Goal: Task Accomplishment & Management: Manage account settings

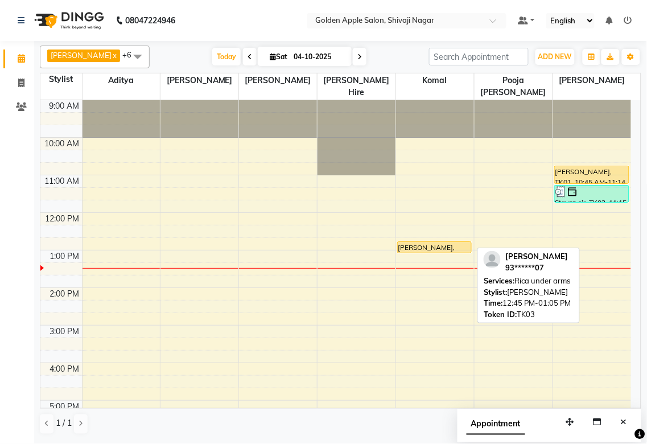
click at [450, 252] on div at bounding box center [434, 252] width 73 height 5
select select "1"
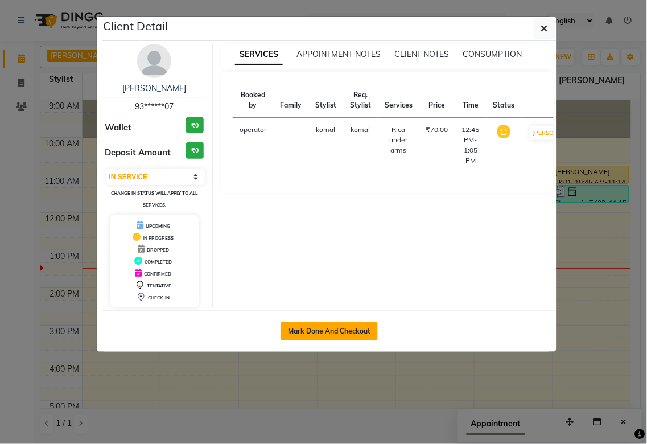
click at [361, 331] on button "Mark Done And Checkout" at bounding box center [328, 331] width 97 height 18
select select "service"
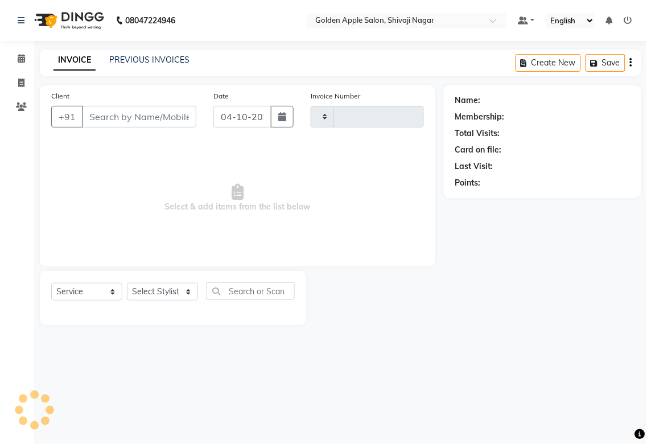
type input "2016"
select select "6072"
type input "93******07"
select select "92063"
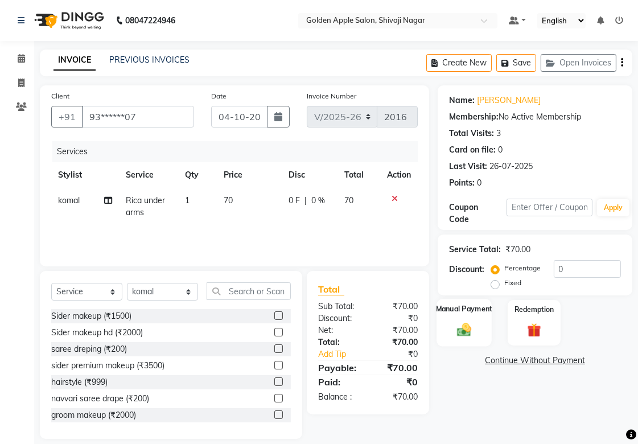
click at [456, 327] on img at bounding box center [463, 329] width 23 height 16
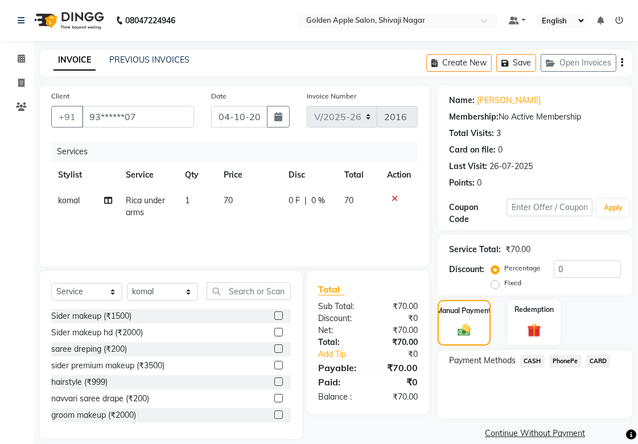
click at [552, 360] on span "PhonePe" at bounding box center [565, 360] width 32 height 13
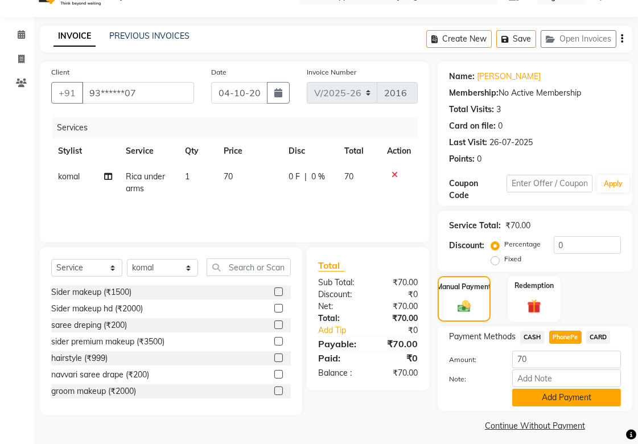
scroll to position [31, 0]
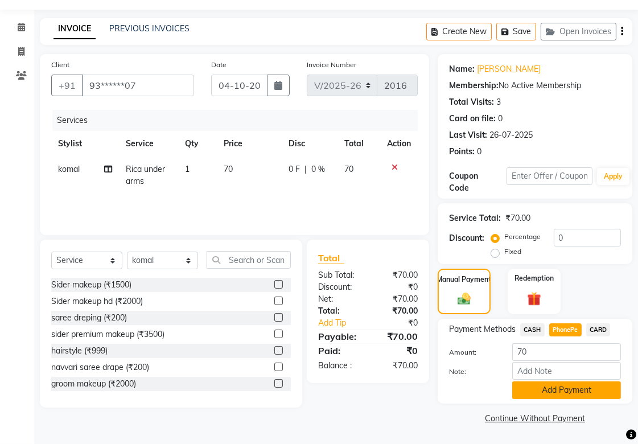
click at [542, 384] on button "Add Payment" at bounding box center [566, 390] width 109 height 18
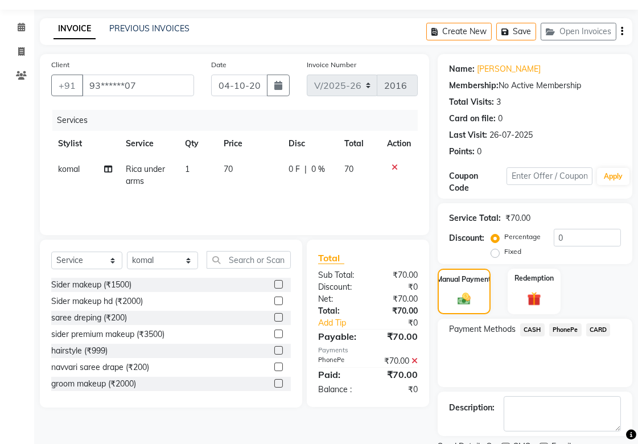
scroll to position [79, 0]
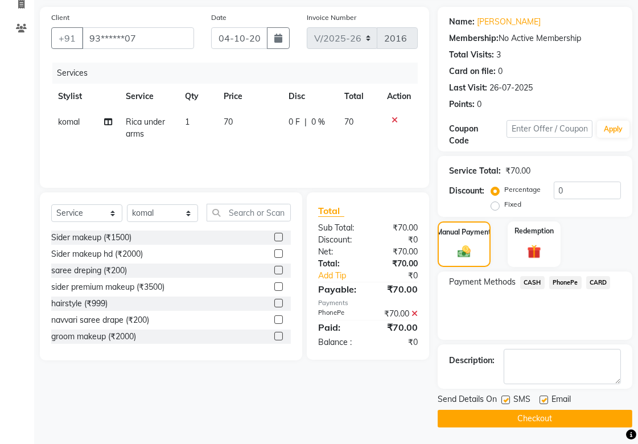
click at [503, 400] on label at bounding box center [505, 399] width 9 height 9
click at [503, 400] on input "checkbox" at bounding box center [504, 400] width 7 height 7
checkbox input "false"
click at [545, 401] on label at bounding box center [543, 399] width 9 height 9
click at [545, 401] on input "checkbox" at bounding box center [542, 400] width 7 height 7
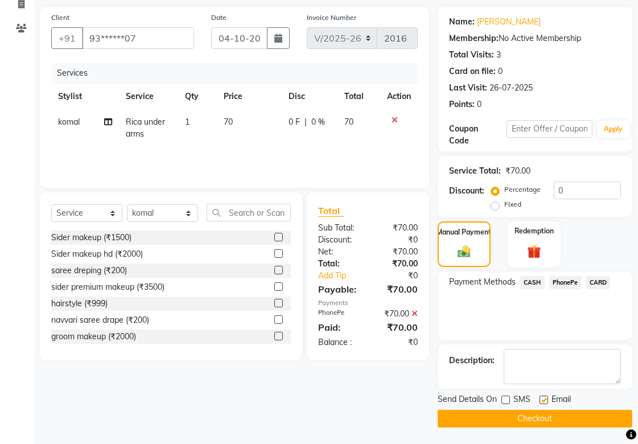
checkbox input "false"
click at [537, 414] on button "Checkout" at bounding box center [534, 419] width 195 height 18
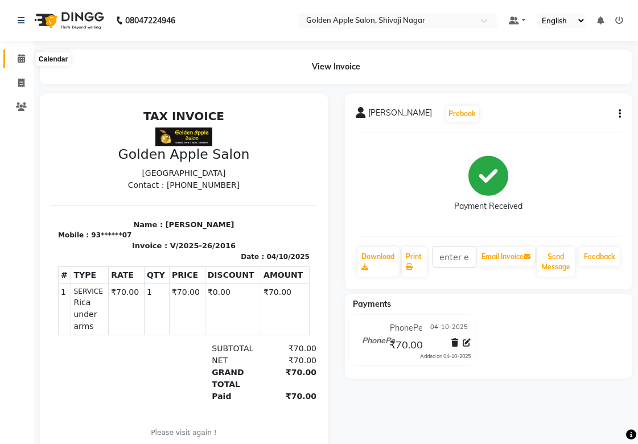
click at [24, 52] on span at bounding box center [21, 58] width 20 height 13
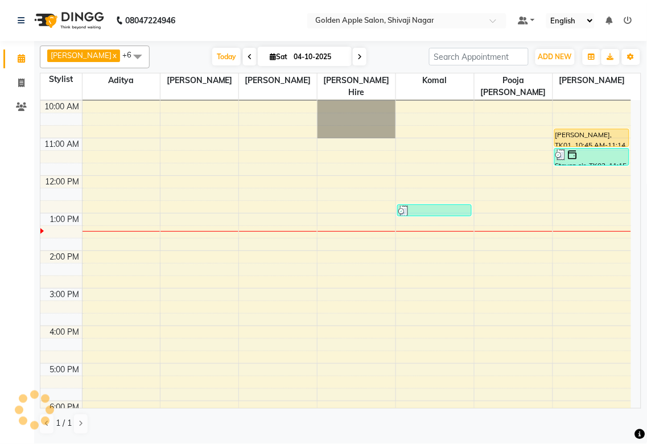
scroll to position [63, 0]
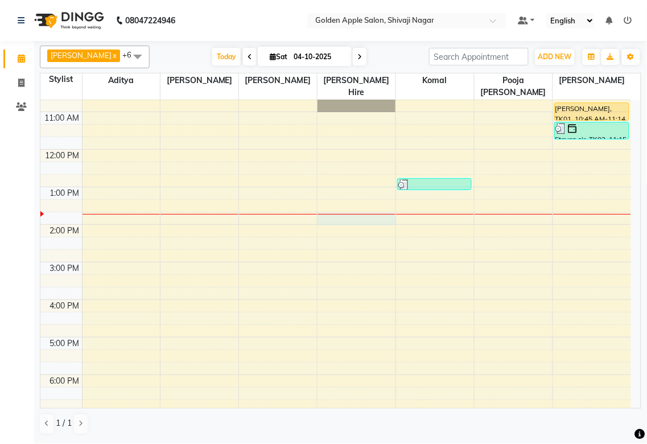
click at [326, 217] on div "9:00 AM 10:00 AM 11:00 AM 12:00 PM 1:00 PM 2:00 PM 3:00 PM 4:00 PM 5:00 PM 6:00…" at bounding box center [335, 281] width 591 height 488
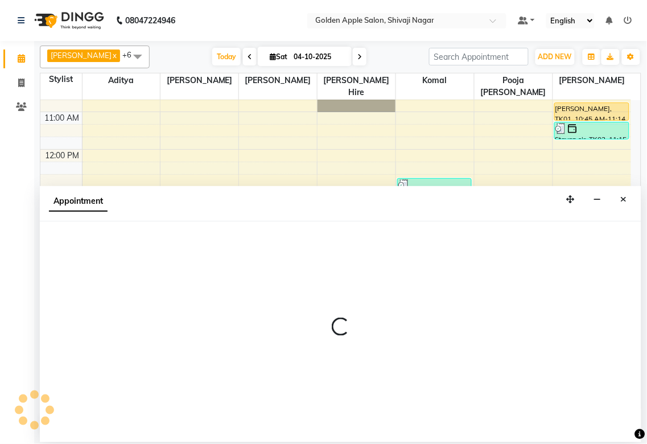
select select "43898"
select select "tentative"
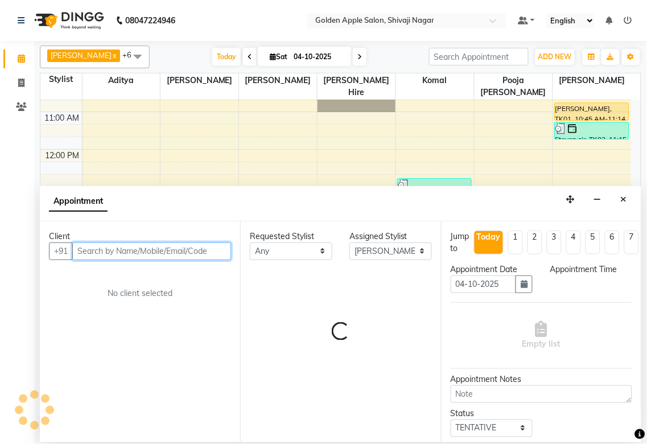
select select "825"
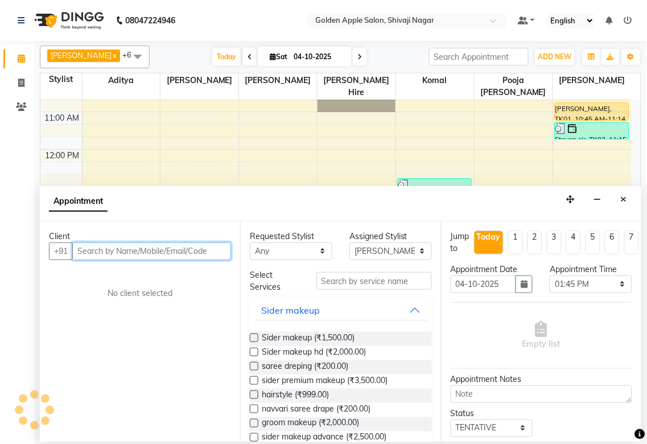
click at [112, 249] on input "text" at bounding box center [151, 251] width 159 height 18
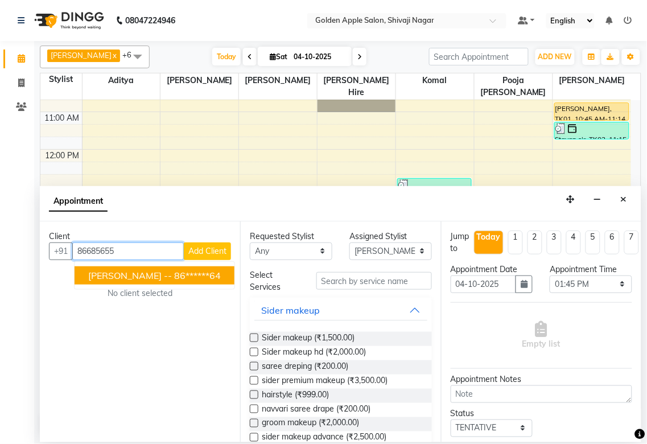
click at [117, 274] on span "[PERSON_NAME] --" at bounding box center [130, 275] width 84 height 11
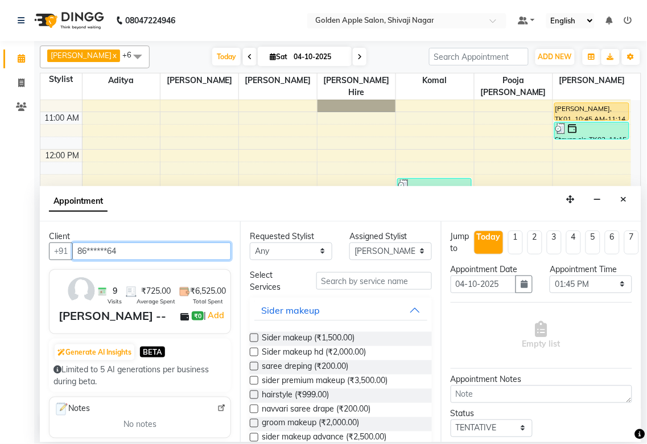
type input "86******64"
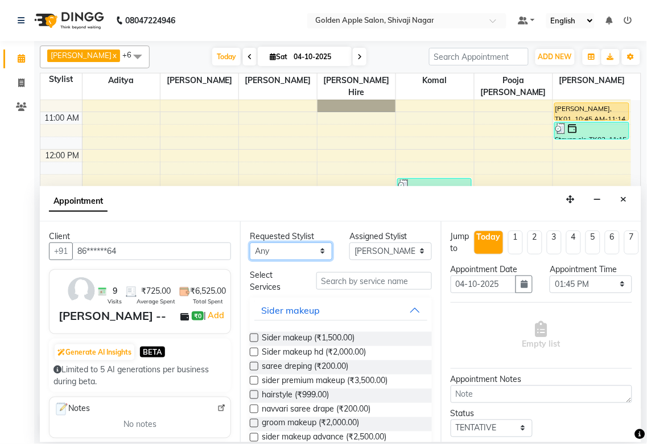
click at [286, 249] on select "Any [PERSON_NAME] ashwini [PERSON_NAME] Hire [PERSON_NAME] operator pooja [PERS…" at bounding box center [291, 251] width 82 height 18
select select "43898"
click at [250, 242] on select "Any [PERSON_NAME] ashwini [PERSON_NAME] Hire [PERSON_NAME] operator pooja [PERS…" at bounding box center [291, 251] width 82 height 18
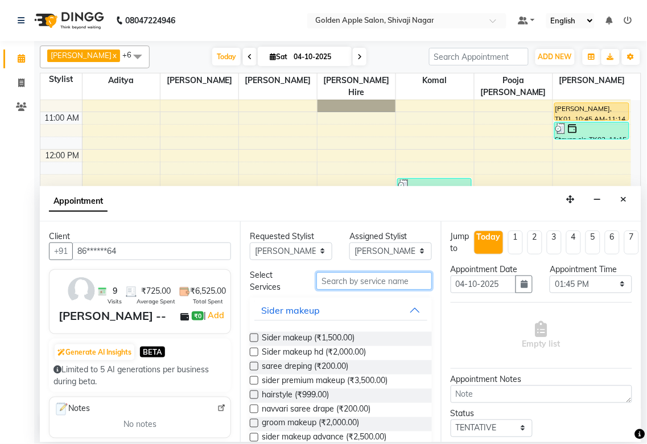
click at [327, 281] on input "text" at bounding box center [373, 281] width 115 height 18
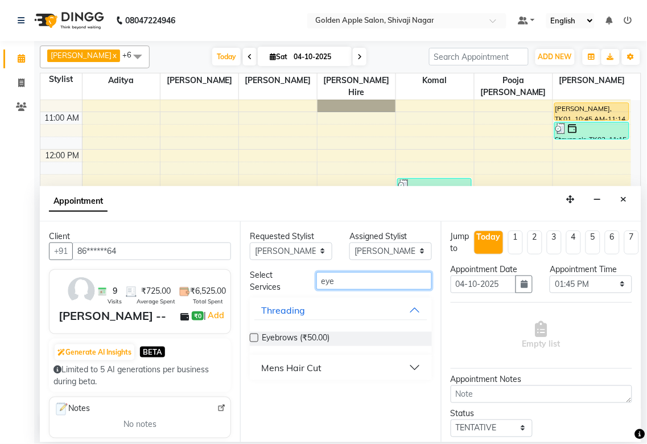
type input "eye"
click at [253, 341] on label at bounding box center [254, 337] width 9 height 9
click at [253, 341] on input "checkbox" at bounding box center [253, 338] width 7 height 7
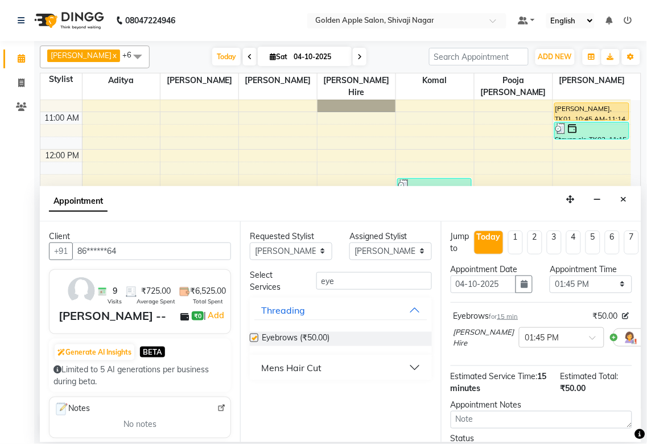
checkbox input "false"
click at [345, 279] on input "eye" at bounding box center [373, 281] width 115 height 18
type input "e"
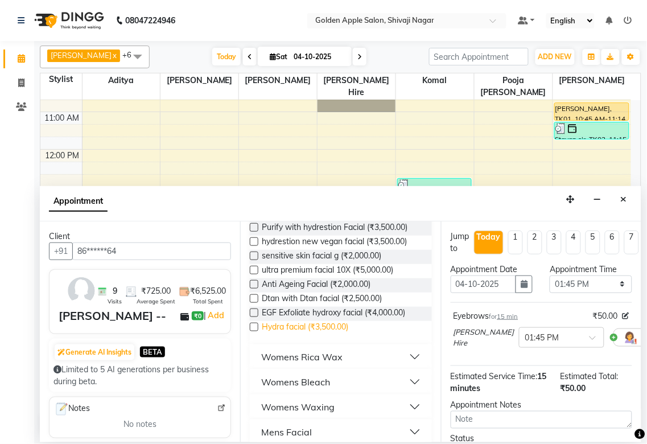
scroll to position [207, 0]
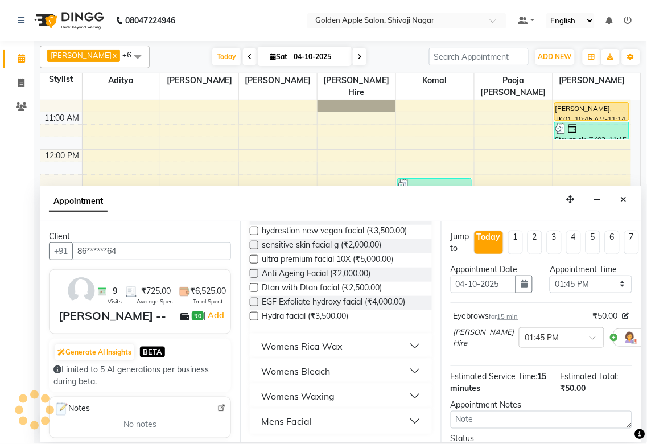
type input "fac"
click at [300, 346] on div "Womens Rica Wax" at bounding box center [301, 346] width 81 height 14
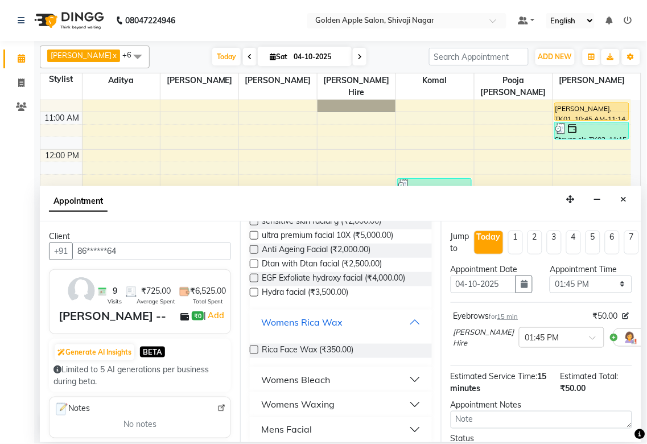
scroll to position [239, 0]
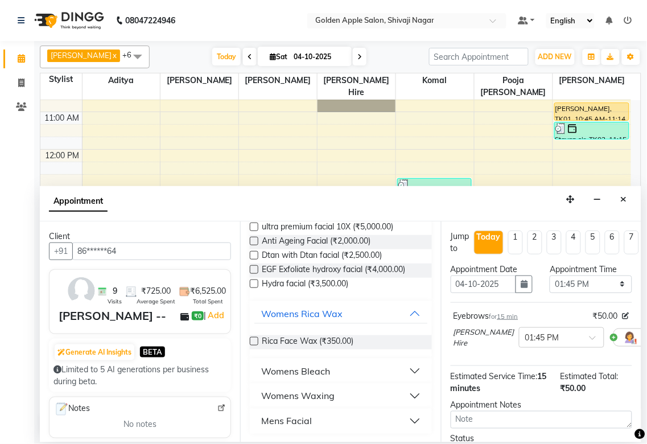
click at [254, 341] on label at bounding box center [254, 341] width 9 height 9
click at [254, 341] on input "checkbox" at bounding box center [253, 341] width 7 height 7
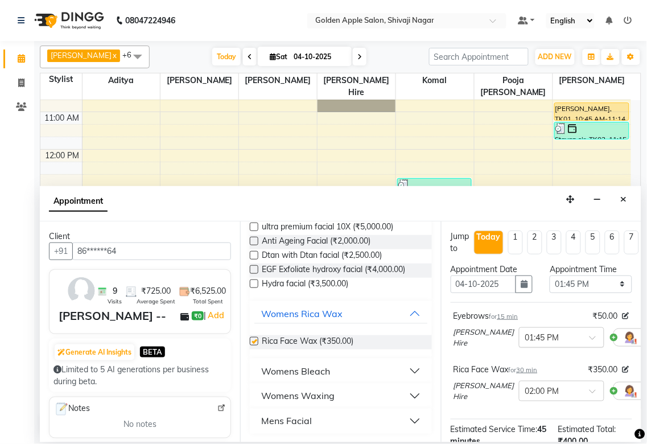
checkbox input "false"
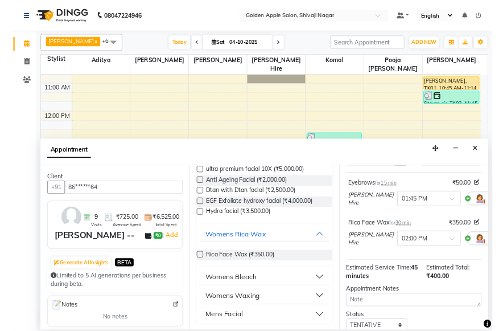
scroll to position [165, 0]
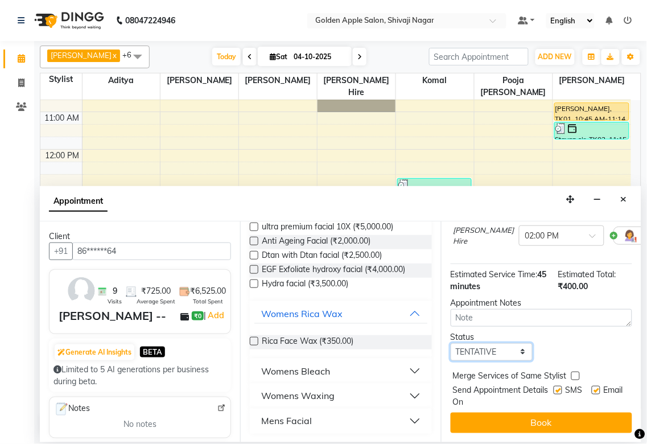
click at [482, 344] on select "Select TENTATIVE CONFIRM CHECK-IN UPCOMING" at bounding box center [492, 352] width 82 height 18
select select "confirm booking"
click at [451, 343] on select "Select TENTATIVE CONFIRM CHECK-IN UPCOMING" at bounding box center [492, 352] width 82 height 18
click at [554, 386] on label at bounding box center [558, 390] width 9 height 9
click at [554, 387] on input "checkbox" at bounding box center [557, 390] width 7 height 7
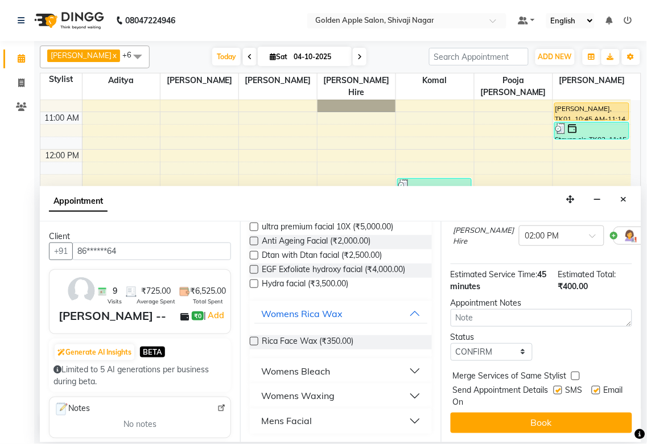
checkbox input "false"
click at [592, 386] on label at bounding box center [596, 390] width 9 height 9
click at [592, 387] on input "checkbox" at bounding box center [595, 390] width 7 height 7
checkbox input "false"
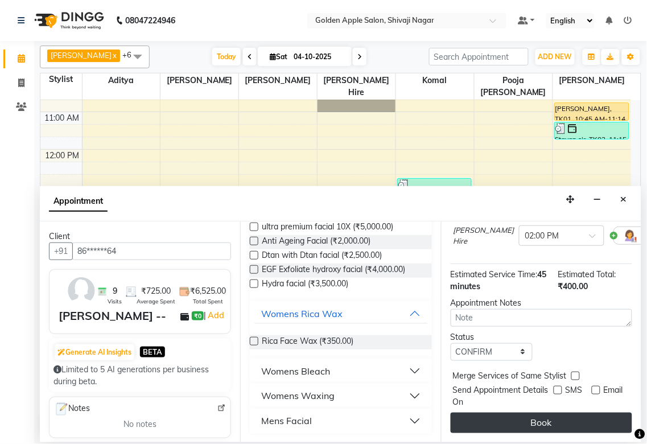
click at [555, 412] on button "Book" at bounding box center [541, 422] width 181 height 20
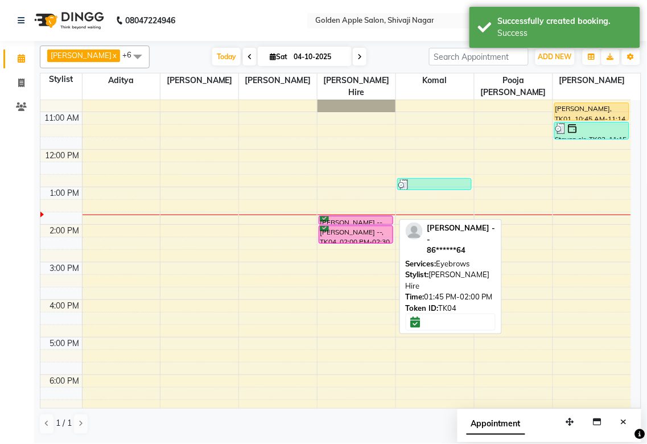
click at [373, 217] on div "[PERSON_NAME] --, TK04, 01:45 PM-02:00 PM, Eyebrows" at bounding box center [355, 220] width 73 height 8
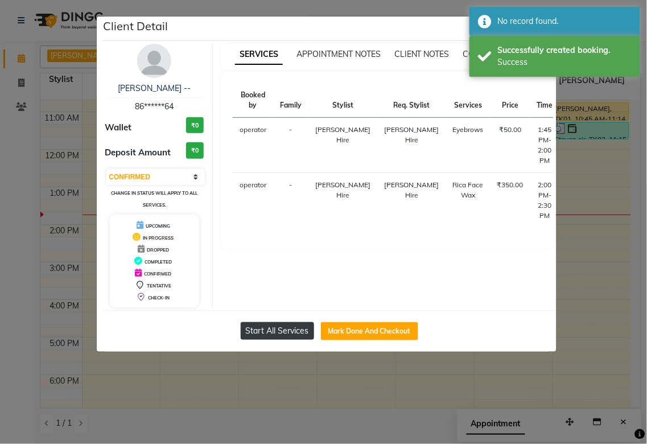
click at [287, 333] on button "Start All Services" at bounding box center [277, 331] width 73 height 18
select select "1"
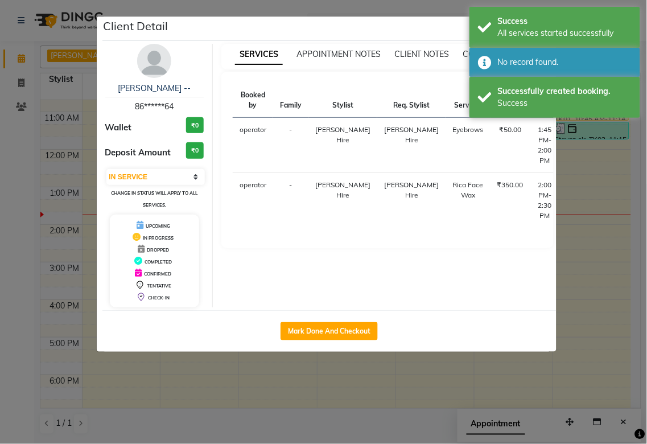
click at [312, 359] on ngb-modal-window "Client Detail [PERSON_NAME] -- 86******64 Wallet ₹0 Deposit Amount ₹0 Select IN…" at bounding box center [323, 222] width 647 height 444
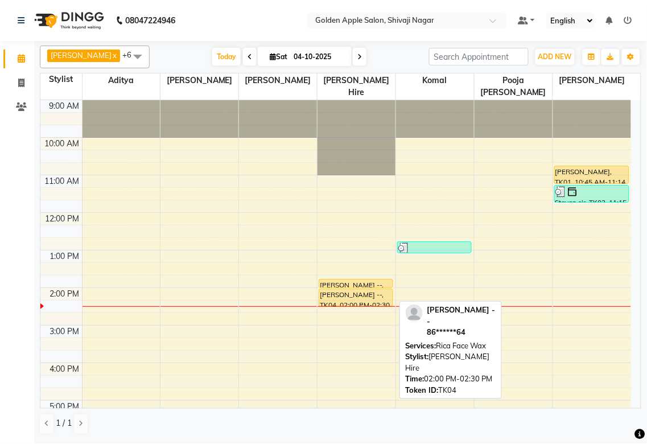
click at [369, 290] on div "[PERSON_NAME] --, TK04, 02:00 PM-02:30 PM, Rica Face Wax" at bounding box center [355, 297] width 73 height 17
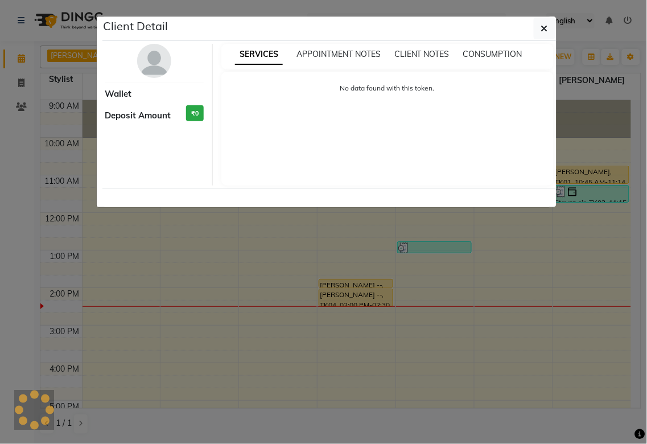
select select "1"
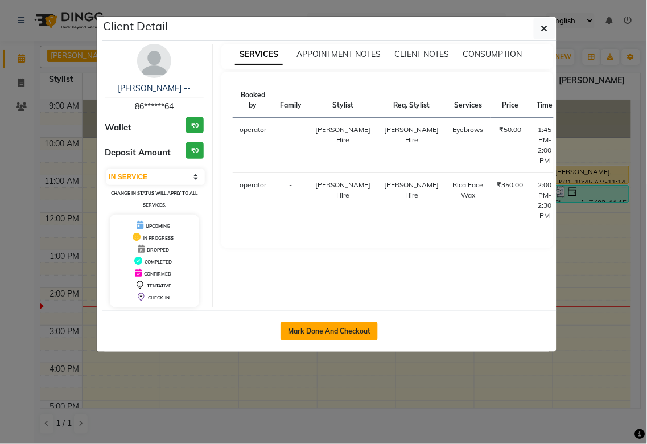
click at [345, 330] on button "Mark Done And Checkout" at bounding box center [328, 331] width 97 height 18
select select "service"
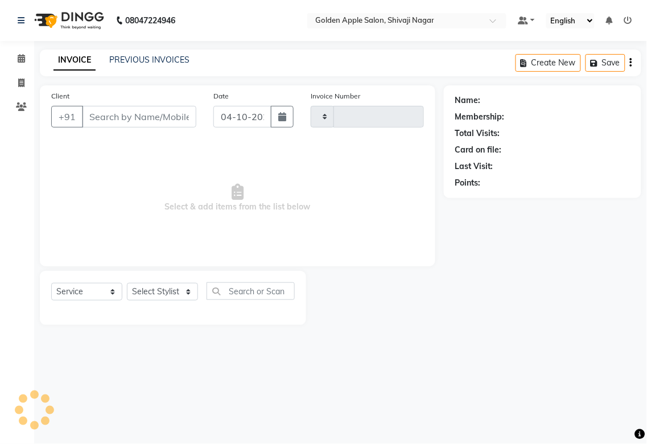
type input "2017"
select select "6072"
type input "86******64"
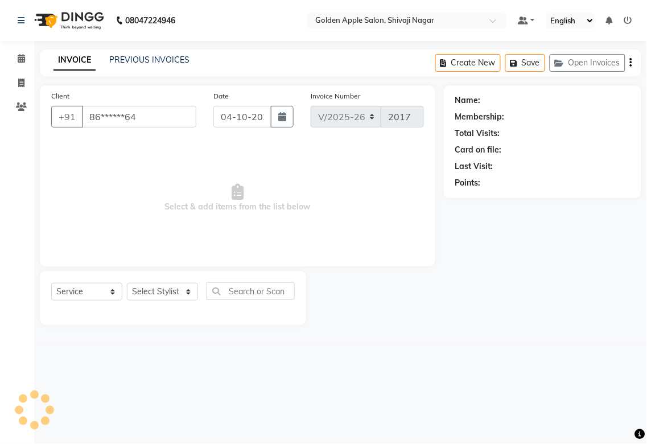
select select "43898"
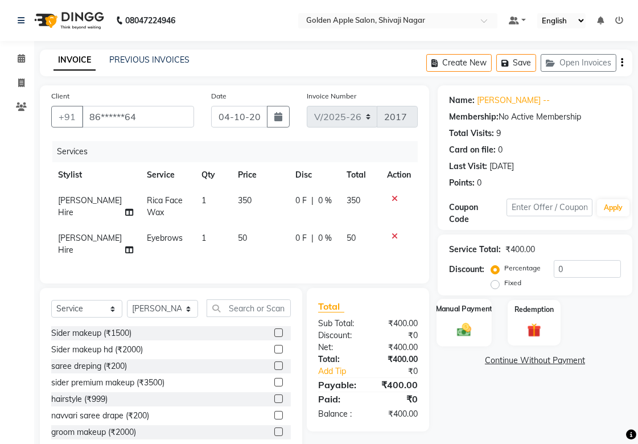
click at [466, 315] on div "Manual Payment" at bounding box center [463, 323] width 55 height 48
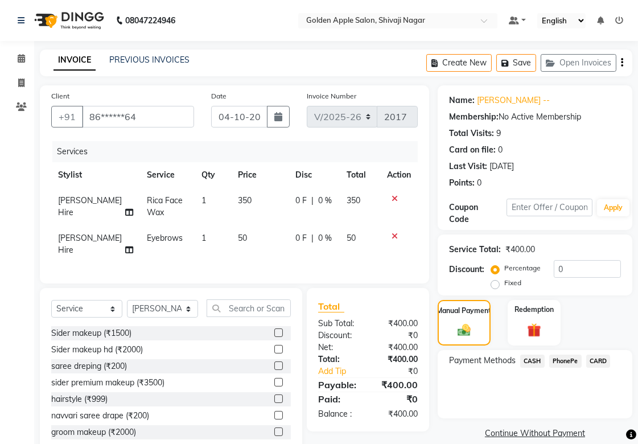
click at [502, 330] on span "CASH" at bounding box center [532, 360] width 24 height 13
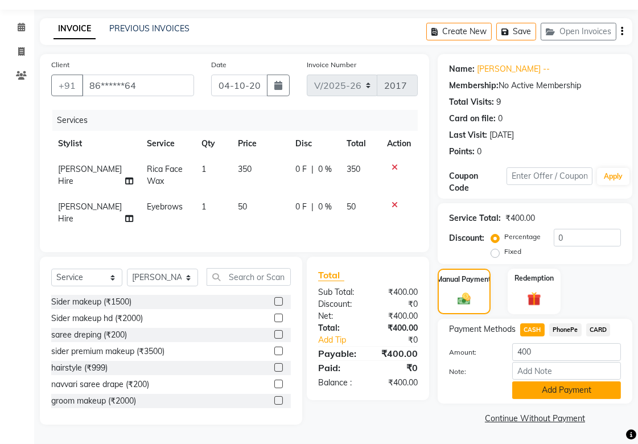
click at [502, 330] on button "Add Payment" at bounding box center [566, 390] width 109 height 18
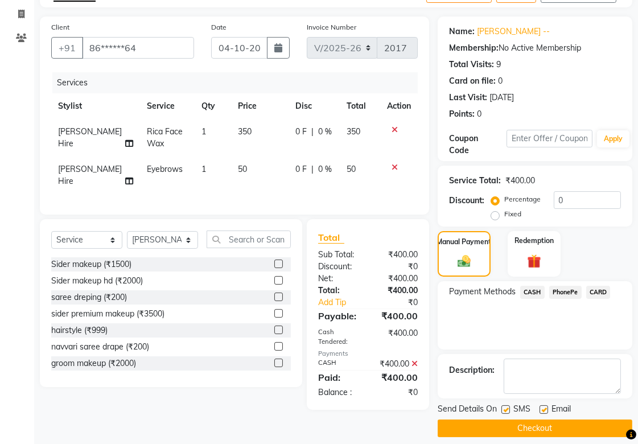
scroll to position [79, 0]
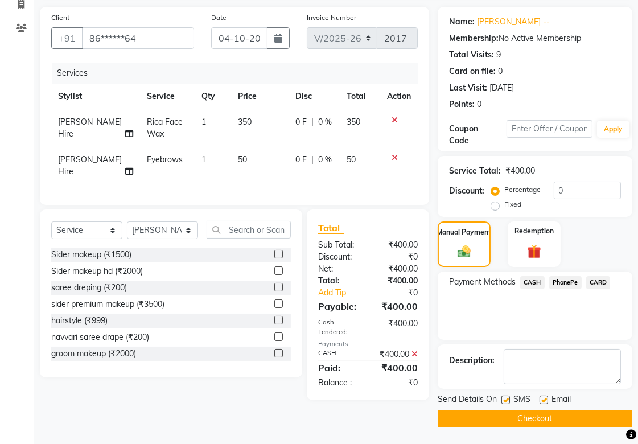
click at [502, 330] on label at bounding box center [505, 399] width 9 height 9
click at [502, 330] on input "checkbox" at bounding box center [504, 400] width 7 height 7
checkbox input "false"
click at [502, 330] on label at bounding box center [543, 399] width 9 height 9
click at [502, 330] on input "checkbox" at bounding box center [542, 400] width 7 height 7
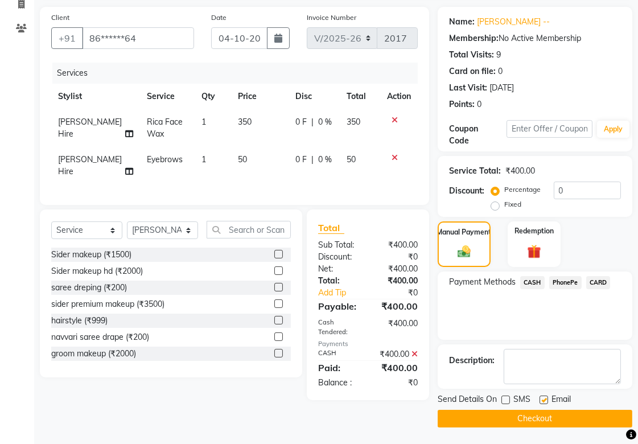
checkbox input "false"
click at [502, 330] on button "Checkout" at bounding box center [534, 419] width 195 height 18
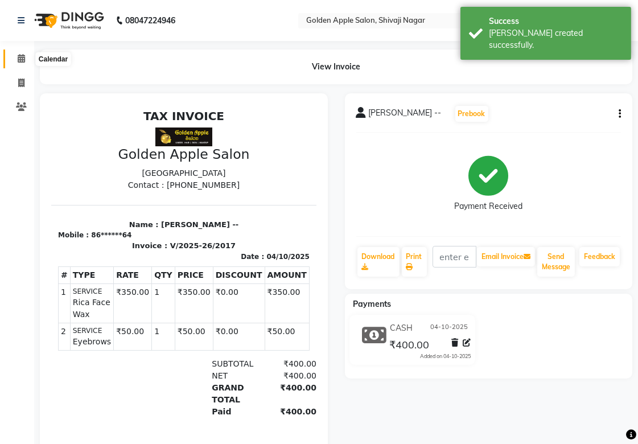
click at [30, 64] on span at bounding box center [21, 58] width 20 height 13
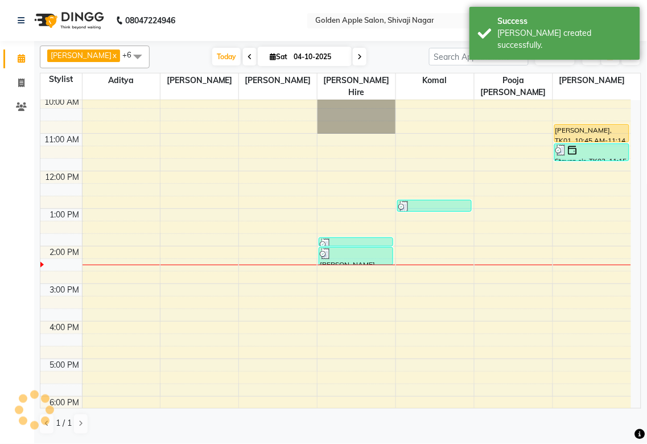
scroll to position [63, 0]
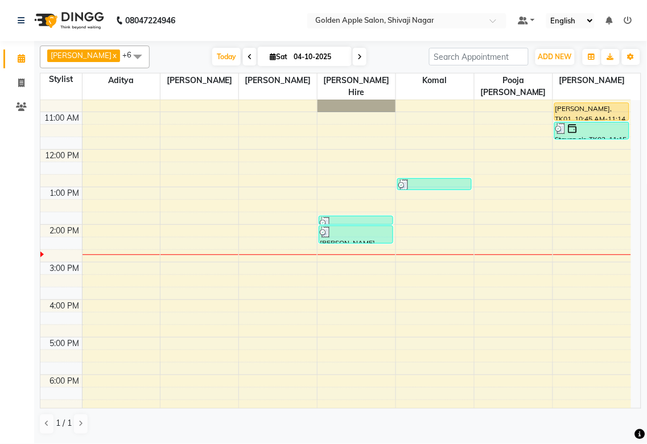
click at [101, 245] on div "9:00 AM 10:00 AM 11:00 AM 12:00 PM 1:00 PM 2:00 PM 3:00 PM 4:00 PM 5:00 PM 6:00…" at bounding box center [335, 281] width 591 height 488
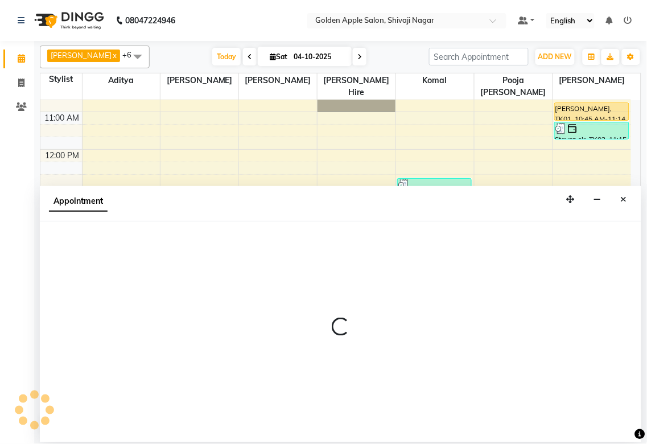
select select "54411"
select select "tentative"
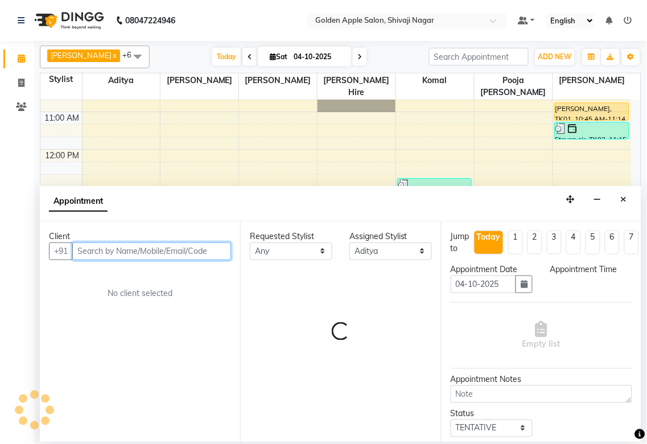
select select "855"
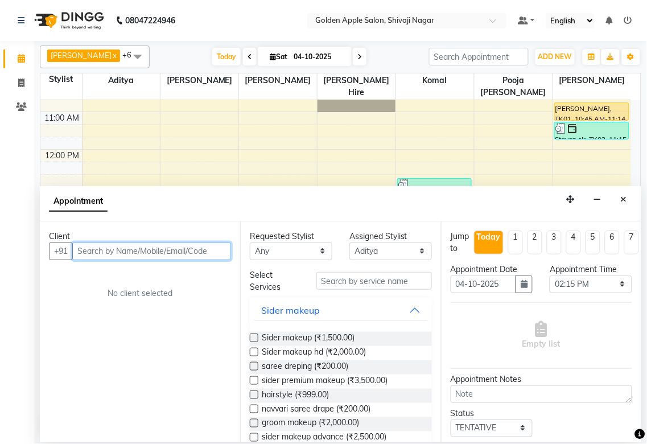
click at [108, 249] on input "text" at bounding box center [151, 251] width 159 height 18
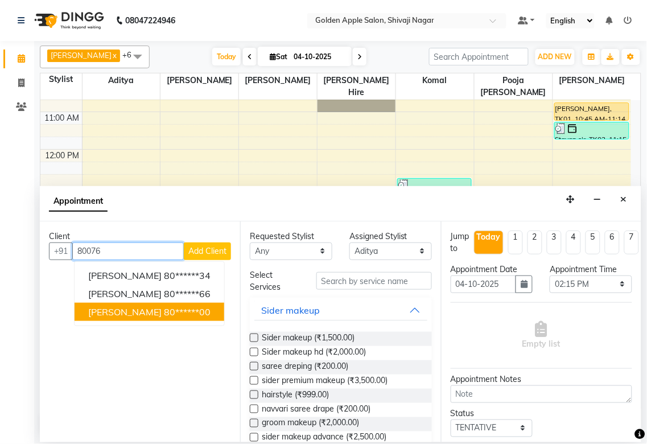
click at [97, 311] on span "Kunal avhad" at bounding box center [124, 311] width 73 height 11
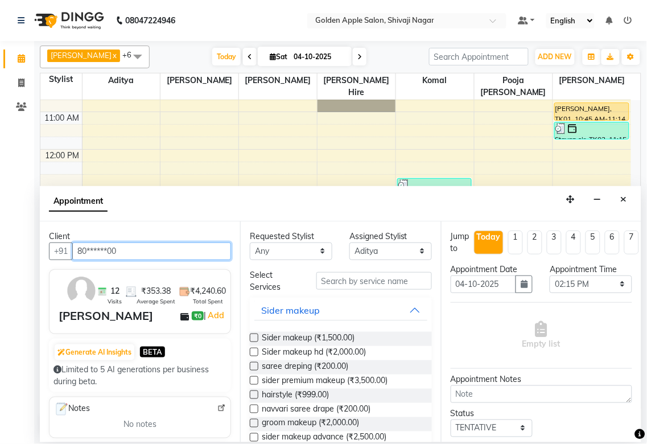
type input "80******00"
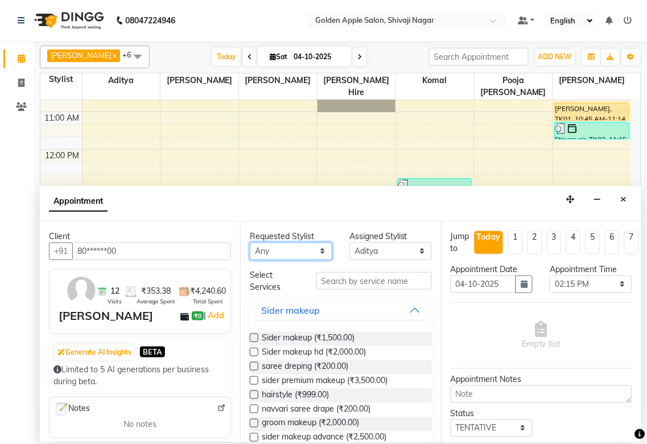
click at [304, 249] on select "Any [PERSON_NAME] ashwini [PERSON_NAME] Hire [PERSON_NAME] operator pooja [PERS…" at bounding box center [291, 251] width 82 height 18
select select "54411"
click at [250, 242] on select "Any [PERSON_NAME] ashwini [PERSON_NAME] Hire [PERSON_NAME] operator pooja [PERS…" at bounding box center [291, 251] width 82 height 18
click at [328, 279] on input "text" at bounding box center [373, 281] width 115 height 18
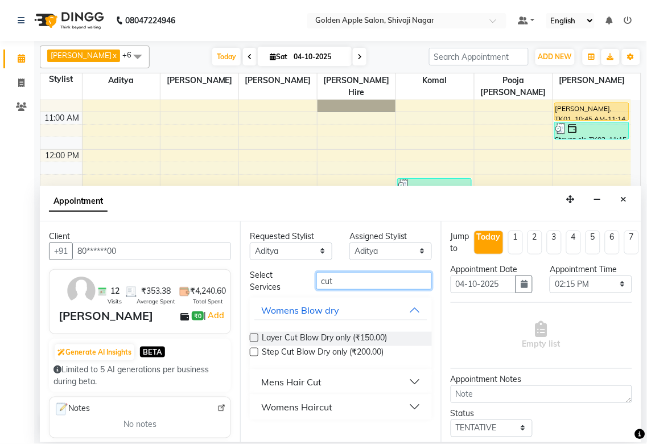
type input "cut"
click at [291, 330] on div "Mens Hair Cut" at bounding box center [291, 382] width 60 height 14
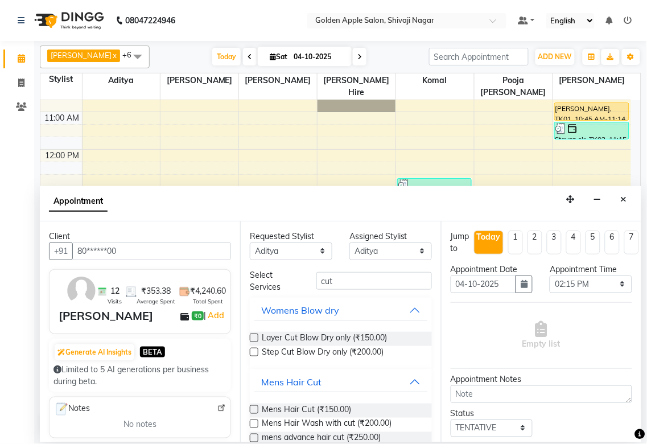
click at [257, 330] on label at bounding box center [254, 409] width 9 height 9
click at [257, 330] on input "checkbox" at bounding box center [253, 410] width 7 height 7
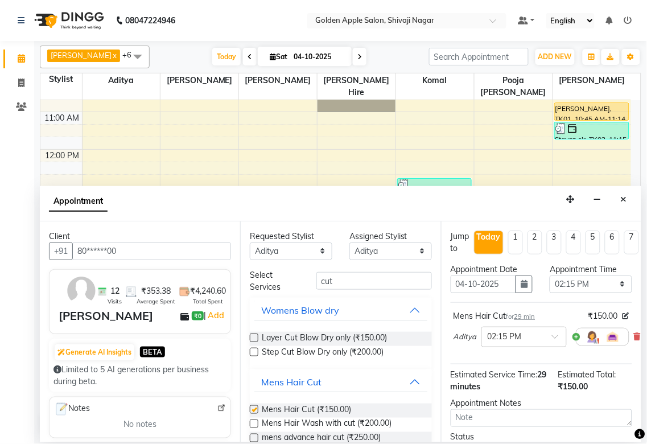
checkbox input "false"
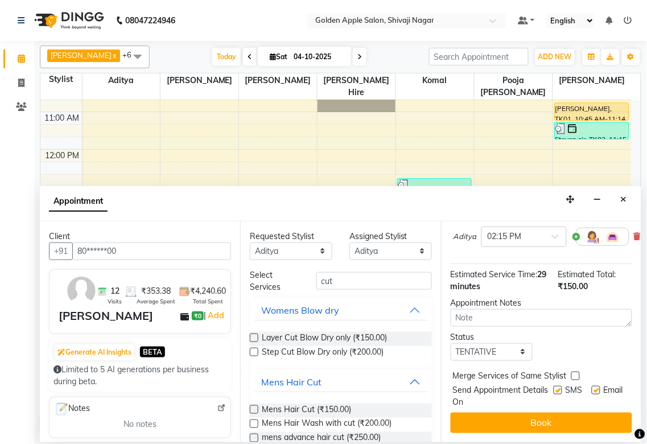
scroll to position [110, 0]
click at [482, 330] on select "Select TENTATIVE CONFIRM CHECK-IN UPCOMING" at bounding box center [492, 352] width 82 height 18
select select "confirm booking"
click at [451, 330] on select "Select TENTATIVE CONFIRM CHECK-IN UPCOMING" at bounding box center [492, 352] width 82 height 18
click at [502, 330] on div "Send Appointment Details On SMS Email" at bounding box center [542, 396] width 179 height 24
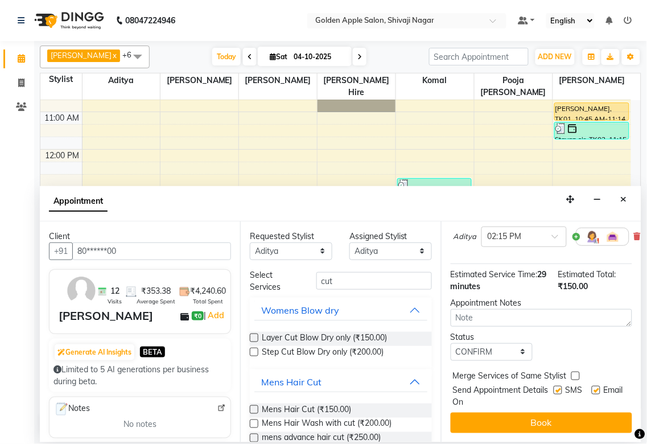
click at [502, 330] on label at bounding box center [558, 390] width 9 height 9
click at [502, 330] on input "checkbox" at bounding box center [557, 390] width 7 height 7
checkbox input "false"
click at [502, 330] on label at bounding box center [596, 390] width 9 height 9
click at [502, 330] on input "checkbox" at bounding box center [595, 390] width 7 height 7
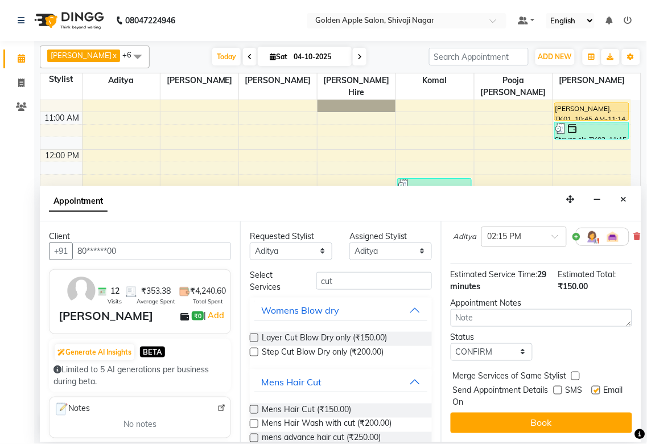
checkbox input "false"
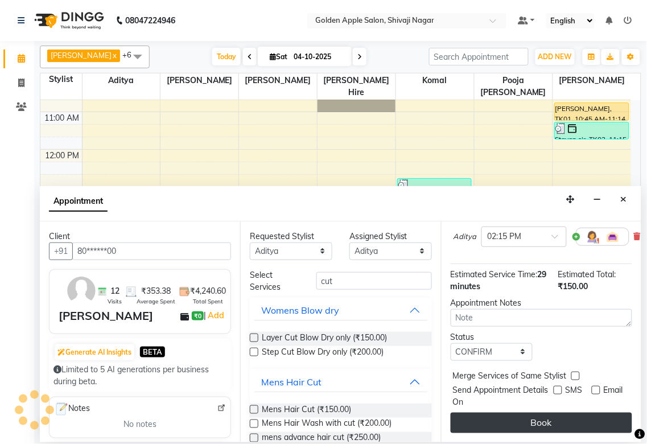
click at [502, 330] on button "Book" at bounding box center [541, 422] width 181 height 20
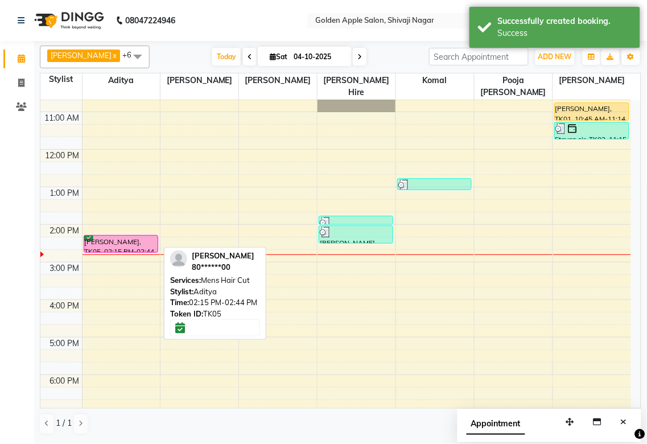
click at [127, 245] on div "Kunal avhad, TK05, 02:15 PM-02:44 PM, Mens Hair Cut" at bounding box center [120, 244] width 73 height 16
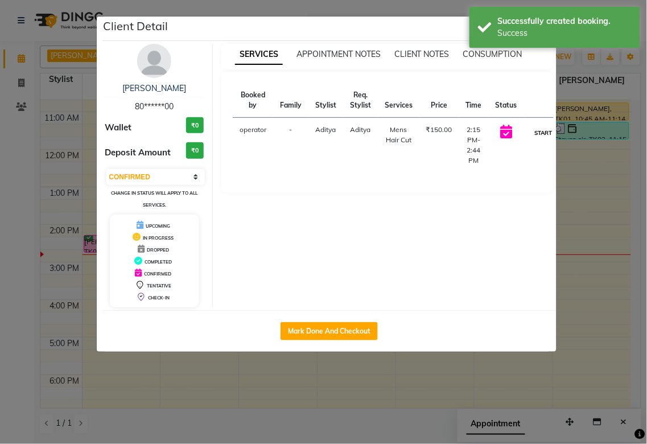
click at [502, 132] on button "START" at bounding box center [543, 133] width 23 height 14
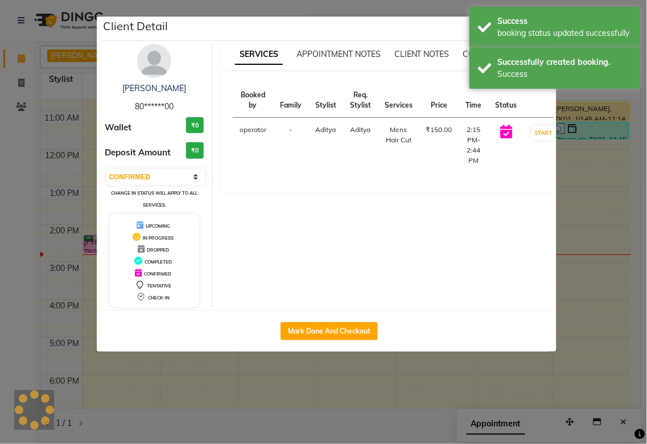
select select "1"
click at [502, 222] on ngb-modal-window "Client Detail Kunal avhad 80******00 Wallet ₹0 Deposit Amount ₹0 Select IN SERV…" at bounding box center [323, 222] width 647 height 444
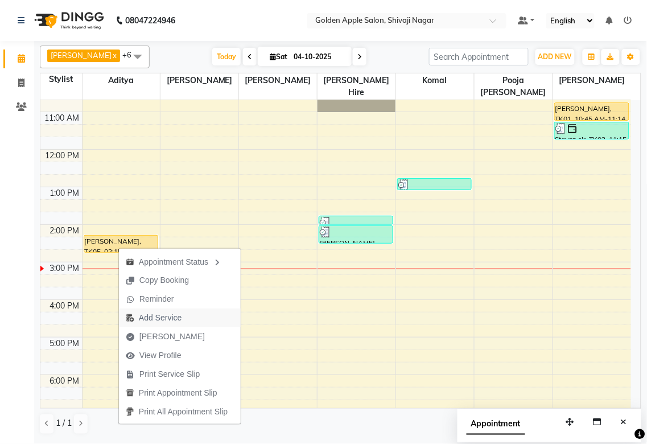
click at [156, 320] on span "Add Service" at bounding box center [160, 318] width 43 height 12
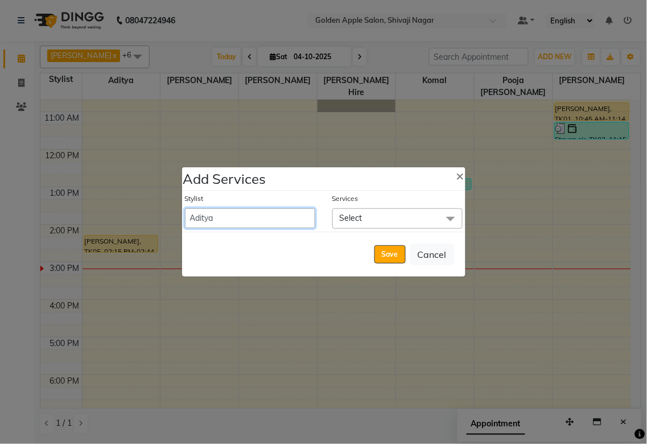
click at [243, 217] on select "Aditya Aparana Satarrdekar ashwini jopale Harshika Hire komal operator pooja vi…" at bounding box center [250, 218] width 130 height 20
select select "92063"
click at [185, 208] on select "Aditya Aparana Satarrdekar ashwini jopale Harshika Hire komal operator pooja vi…" at bounding box center [250, 218] width 130 height 20
select select "885"
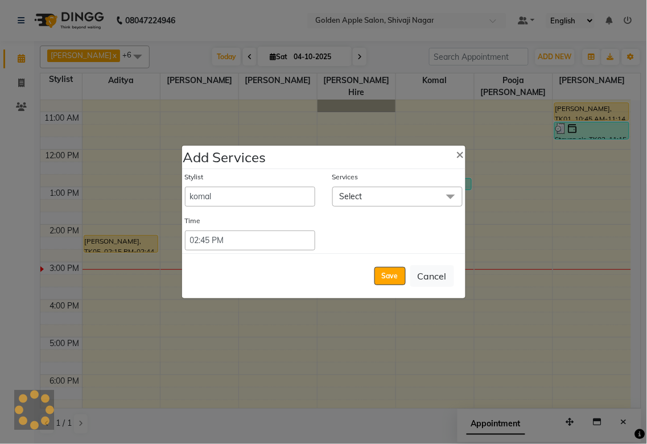
click at [354, 197] on span "Select" at bounding box center [351, 196] width 23 height 10
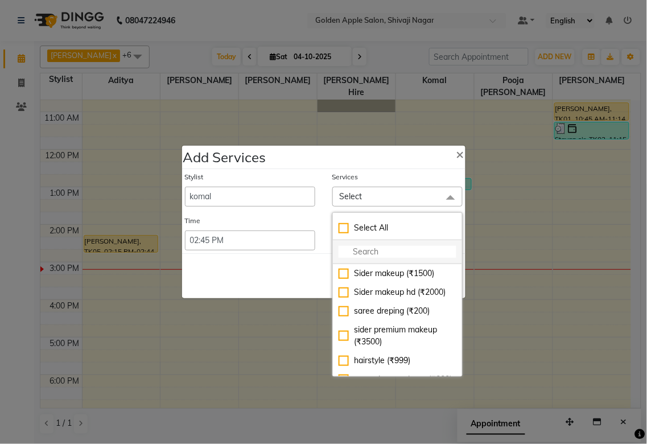
click at [361, 246] on input "multiselect-search" at bounding box center [397, 252] width 118 height 12
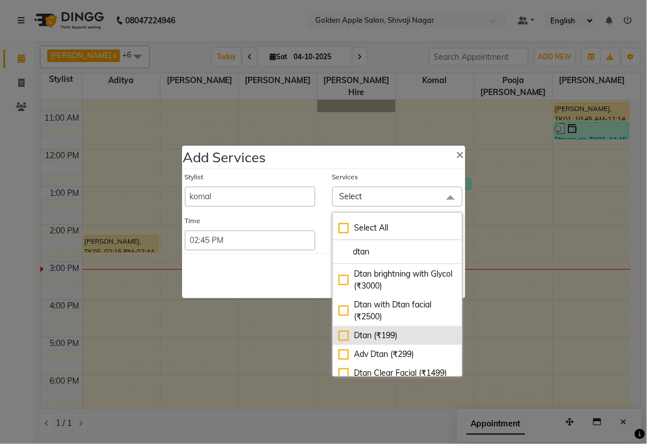
scroll to position [63, 0]
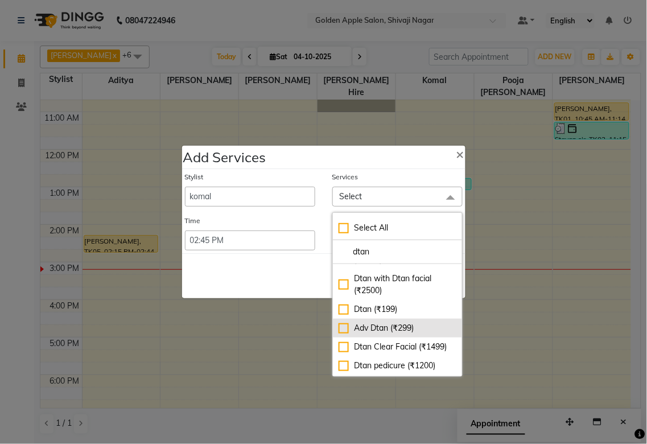
type input "dtan"
click at [343, 328] on div "Adv Dtan (₹299)" at bounding box center [397, 328] width 118 height 12
checkbox input "true"
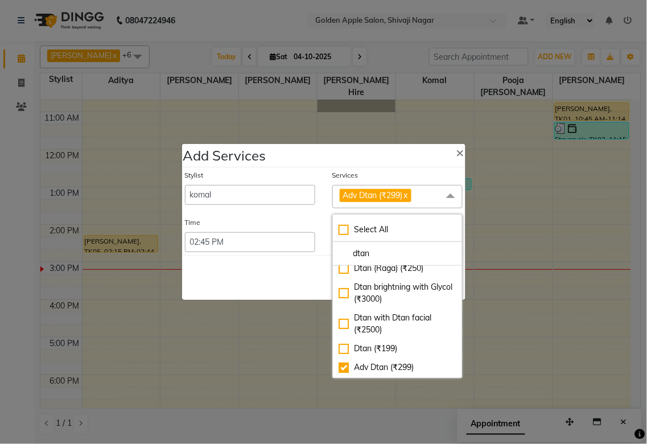
scroll to position [0, 0]
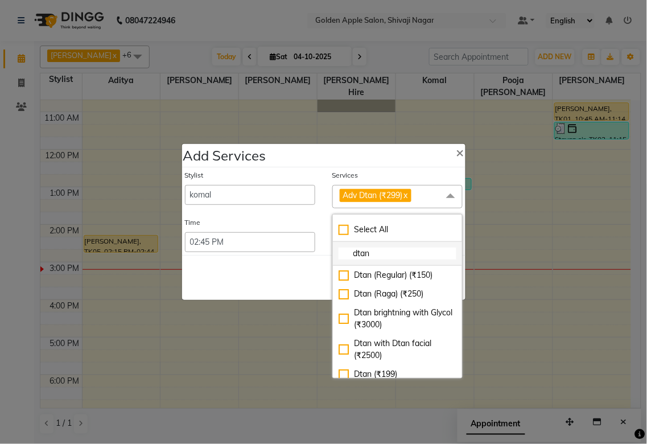
click at [374, 252] on input "dtan" at bounding box center [397, 253] width 118 height 12
type input "d"
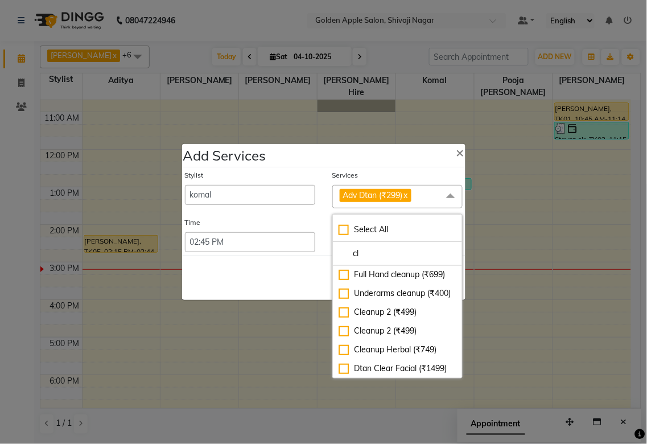
scroll to position [234, 0]
type input "cl"
click at [338, 330] on div "Cleanup Herbal (₹749)" at bounding box center [397, 350] width 118 height 12
checkbox input "true"
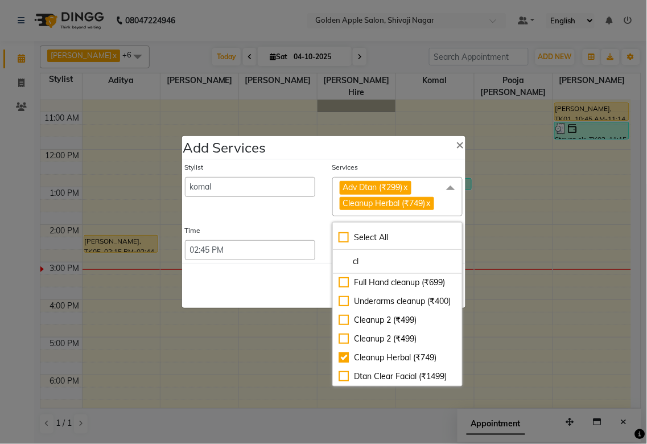
click at [382, 142] on div "Add Services ×" at bounding box center [323, 147] width 283 height 23
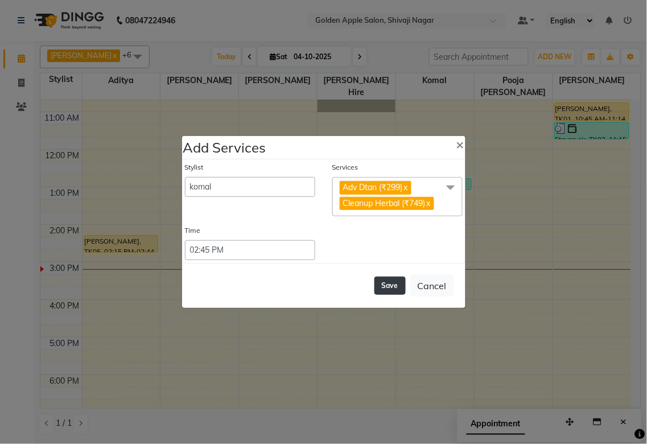
click at [389, 288] on button "Save" at bounding box center [389, 285] width 31 height 18
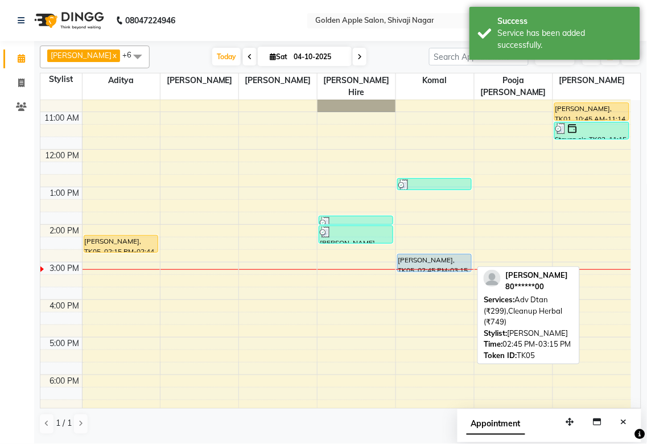
click at [416, 261] on div "Kunal avhad, TK05, 02:45 PM-03:15 PM, Adv Dtan (₹299),Cleanup Herbal (₹749)" at bounding box center [434, 262] width 73 height 17
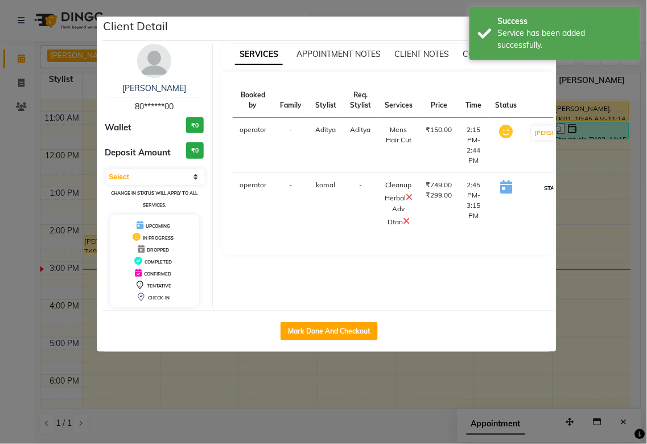
click at [502, 185] on button "START" at bounding box center [553, 188] width 23 height 14
select select "1"
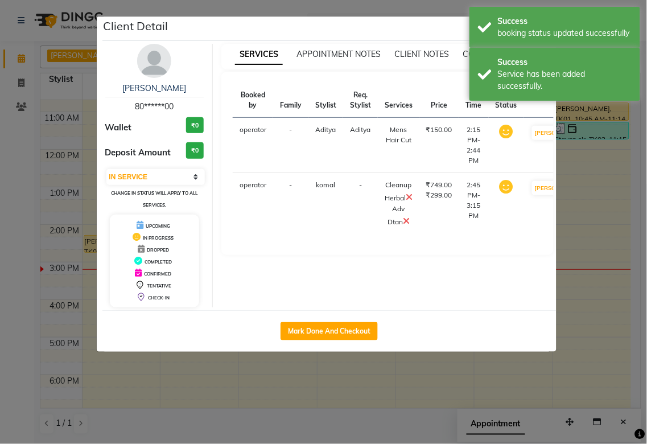
click at [502, 239] on ngb-modal-window "Client Detail Kunal avhad 80******00 Wallet ₹0 Deposit Amount ₹0 Select IN SERV…" at bounding box center [323, 222] width 647 height 444
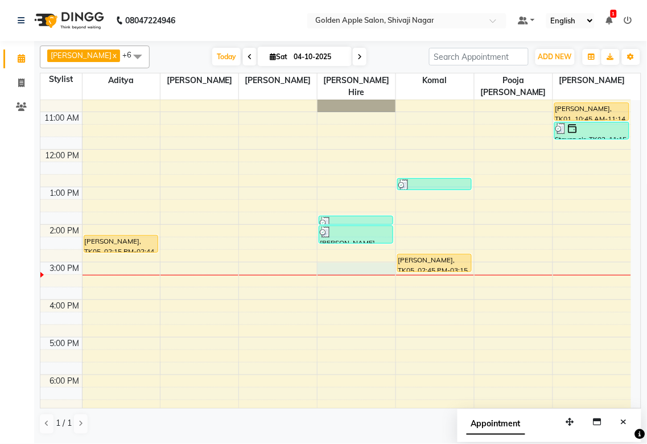
click at [332, 275] on div at bounding box center [356, 275] width 78 height 1
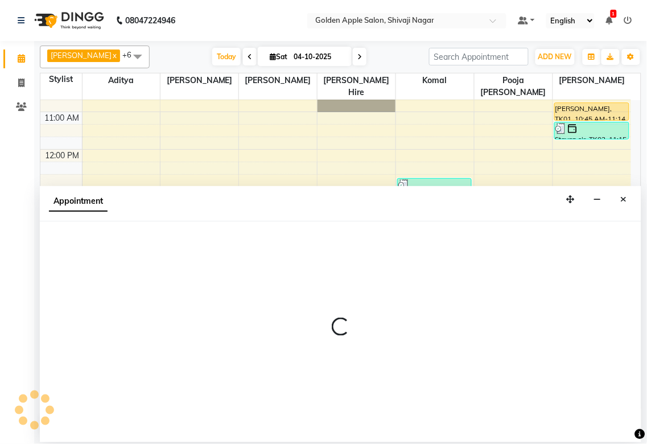
select select "43898"
select select "900"
select select "tentative"
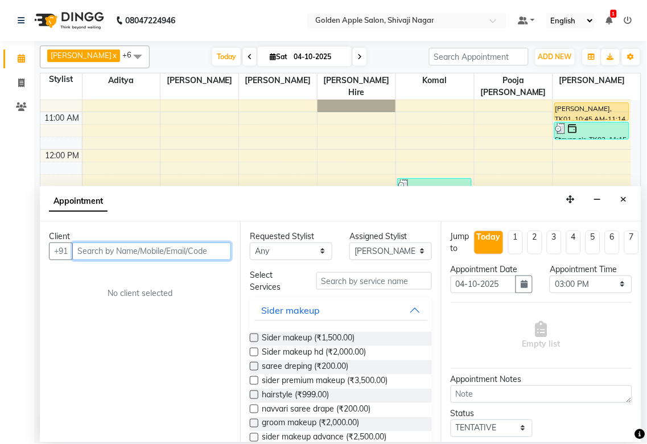
click at [80, 250] on input "text" at bounding box center [151, 251] width 159 height 18
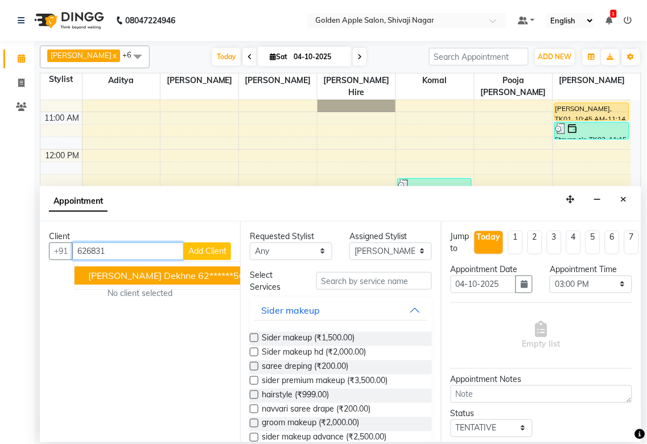
click at [127, 274] on span "Kirti Dekhne" at bounding box center [142, 275] width 108 height 11
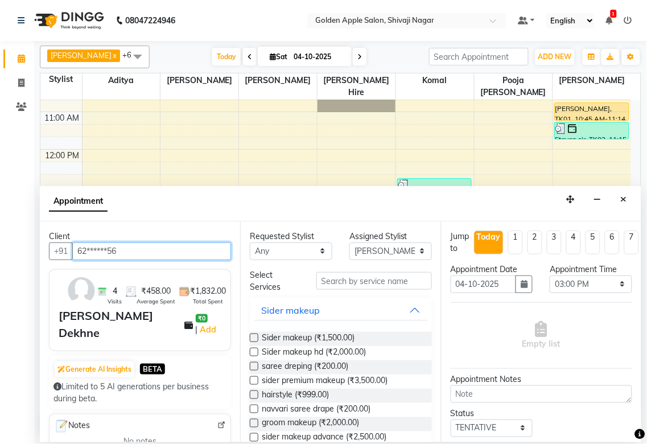
type input "62******56"
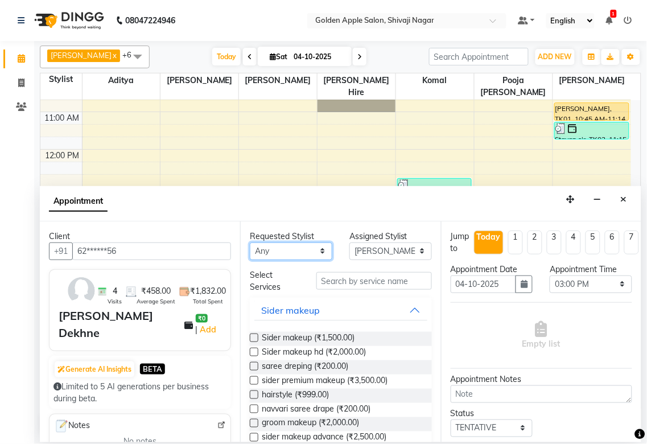
click at [283, 246] on select "Any [PERSON_NAME] ashwini [PERSON_NAME] Hire [PERSON_NAME] operator pooja [PERS…" at bounding box center [291, 251] width 82 height 18
select select "43898"
click at [250, 242] on select "Any [PERSON_NAME] ashwini [PERSON_NAME] Hire [PERSON_NAME] operator pooja [PERS…" at bounding box center [291, 251] width 82 height 18
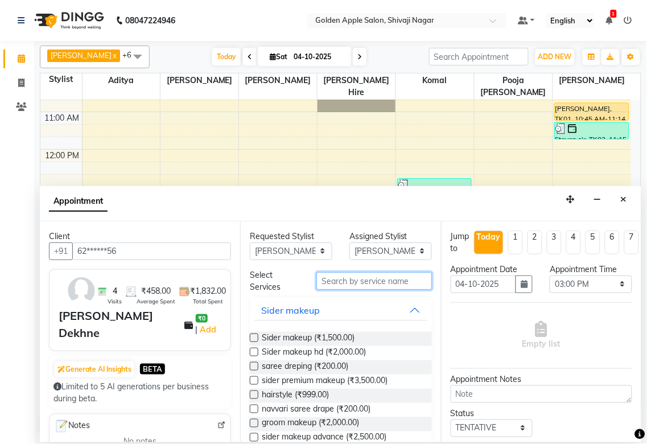
click at [340, 282] on input "text" at bounding box center [373, 281] width 115 height 18
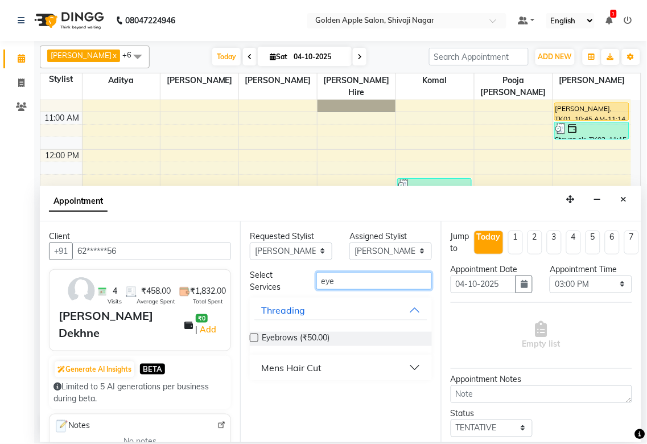
type input "eye"
click at [253, 330] on label at bounding box center [254, 337] width 9 height 9
click at [253, 330] on input "checkbox" at bounding box center [253, 338] width 7 height 7
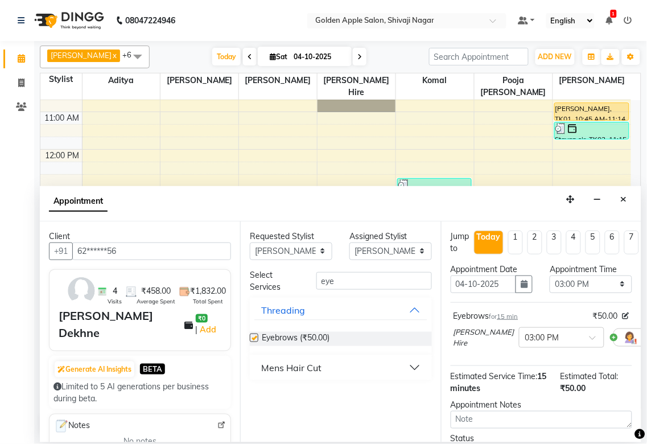
checkbox input "false"
click at [338, 277] on input "eye" at bounding box center [373, 281] width 115 height 18
type input "e"
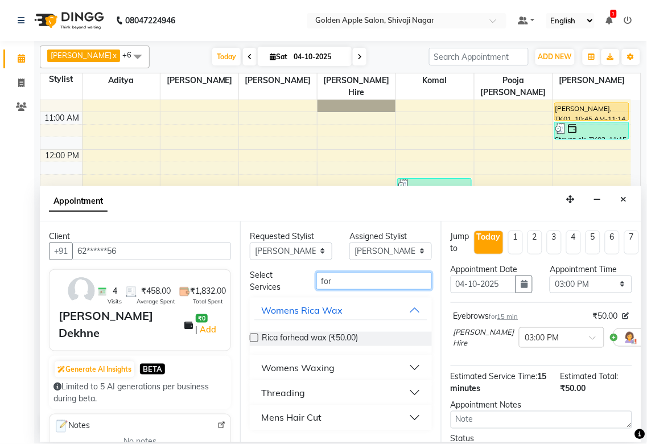
type input "for"
click at [283, 330] on div "Threading" at bounding box center [283, 393] width 44 height 14
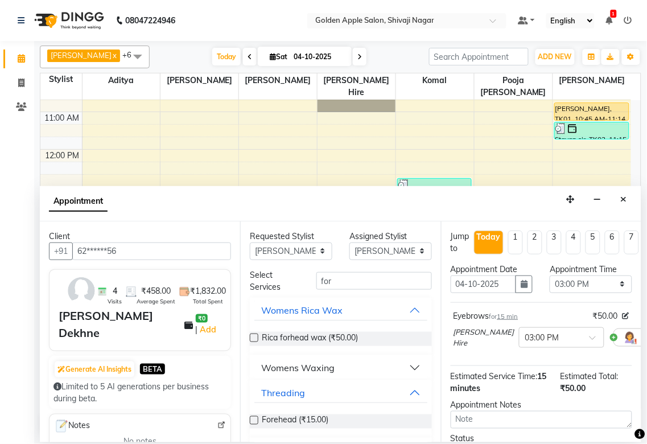
click at [254, 330] on label at bounding box center [254, 420] width 9 height 9
click at [254, 330] on input "checkbox" at bounding box center [253, 421] width 7 height 7
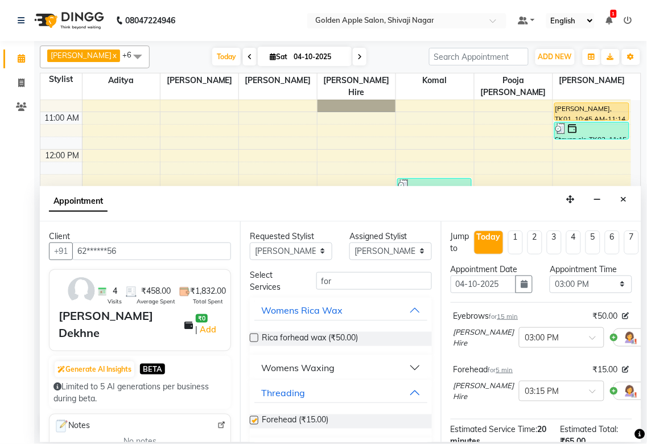
checkbox input "false"
click at [349, 281] on input "for" at bounding box center [373, 281] width 115 height 18
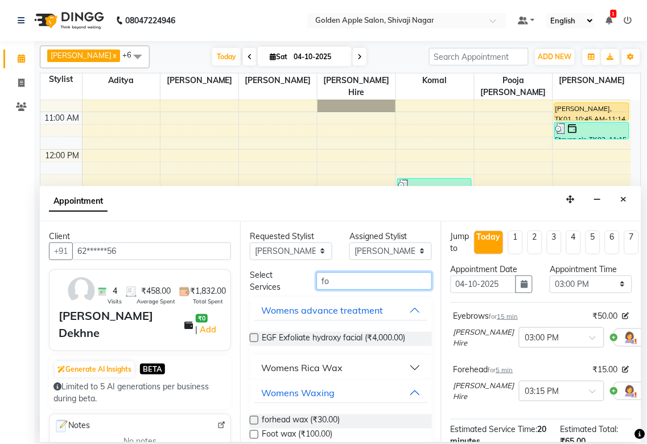
type input "f"
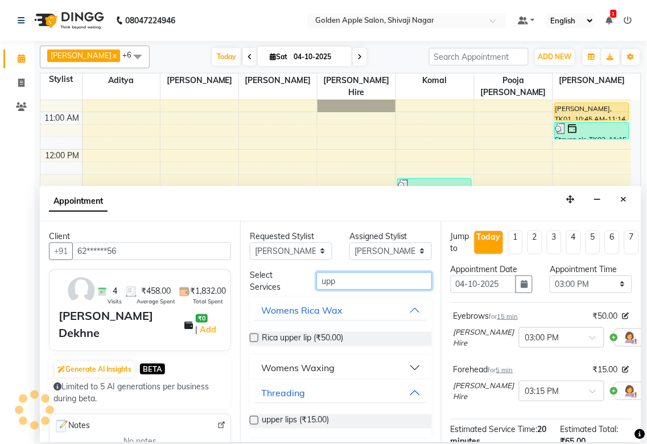
type input "upp"
click at [253, 330] on label at bounding box center [254, 420] width 9 height 9
click at [253, 330] on input "checkbox" at bounding box center [253, 421] width 7 height 7
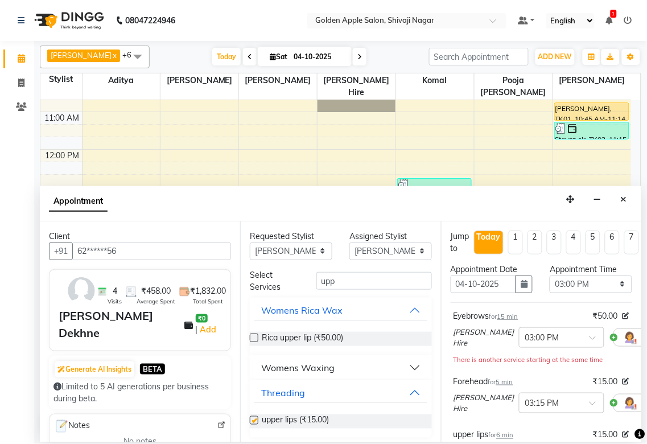
checkbox input "false"
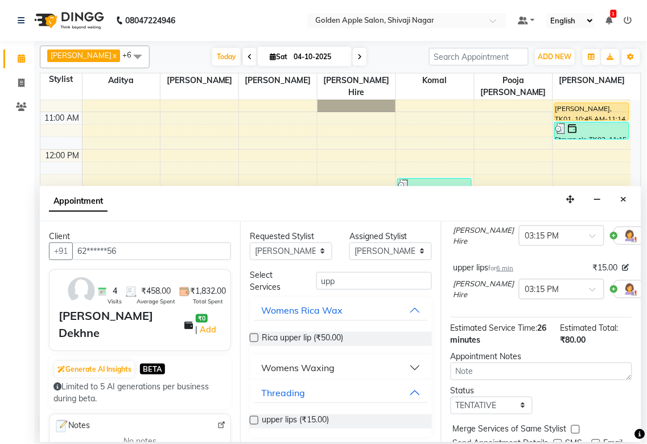
scroll to position [189, 0]
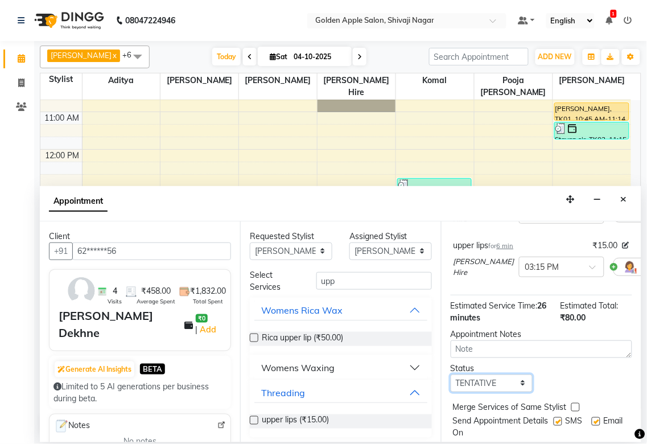
drag, startPoint x: 498, startPoint y: 379, endPoint x: 498, endPoint y: 400, distance: 20.5
click at [498, 330] on select "Select TENTATIVE CONFIRM CHECK-IN UPCOMING" at bounding box center [492, 383] width 82 height 18
select select "confirm booking"
click at [451, 330] on select "Select TENTATIVE CONFIRM CHECK-IN UPCOMING" at bounding box center [492, 383] width 82 height 18
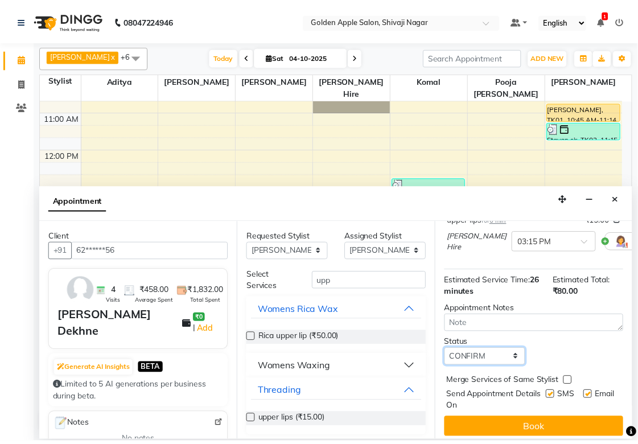
scroll to position [230, 0]
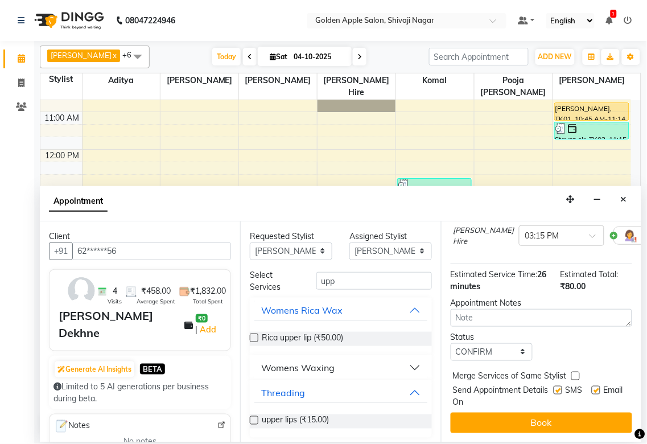
click at [502, 330] on label at bounding box center [558, 390] width 9 height 9
click at [502, 330] on input "checkbox" at bounding box center [557, 390] width 7 height 7
checkbox input "false"
click at [502, 330] on label at bounding box center [596, 390] width 9 height 9
click at [502, 330] on input "checkbox" at bounding box center [595, 390] width 7 height 7
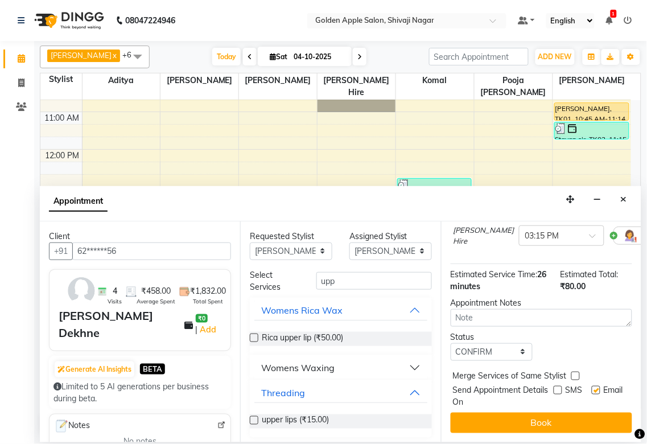
checkbox input "false"
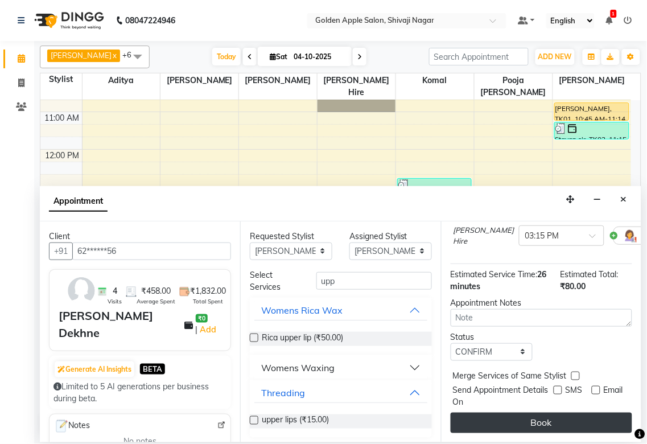
click at [502, 330] on button "Book" at bounding box center [541, 422] width 181 height 20
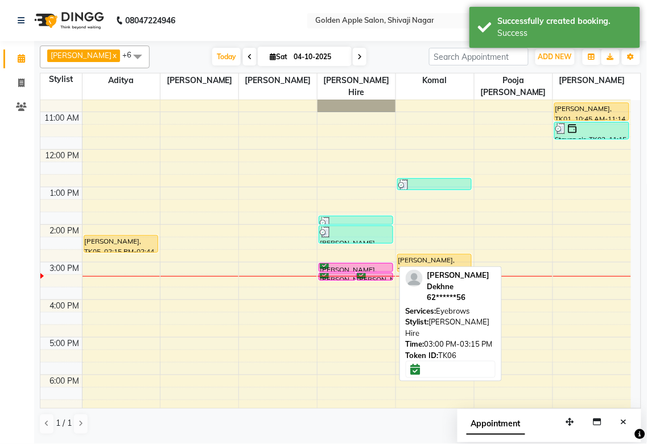
click at [338, 264] on div at bounding box center [356, 264] width 72 height 1
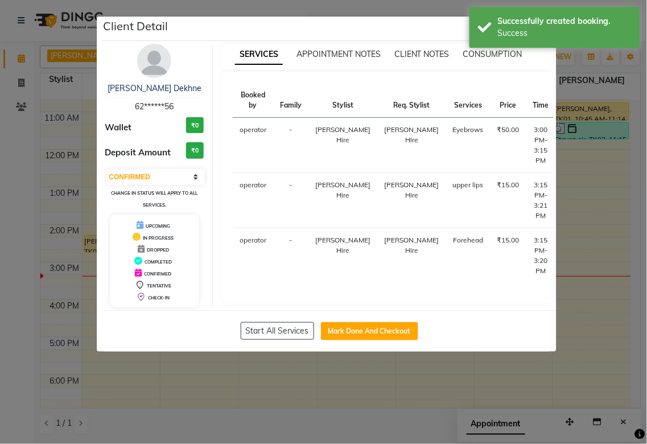
click at [502, 129] on button "START" at bounding box center [610, 133] width 23 height 14
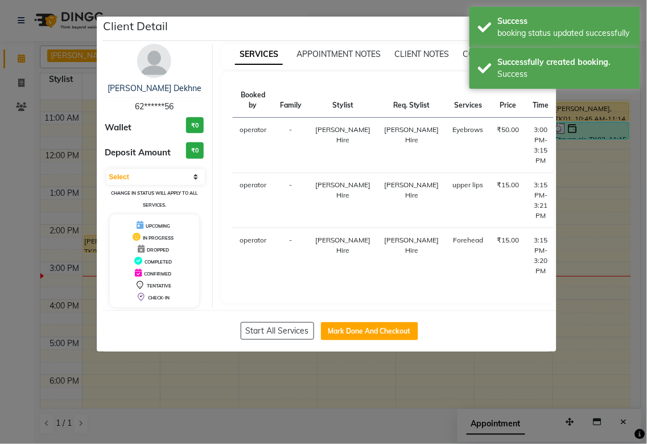
click at [502, 184] on button "START" at bounding box center [625, 188] width 23 height 14
click at [502, 242] on button "START" at bounding box center [625, 243] width 23 height 14
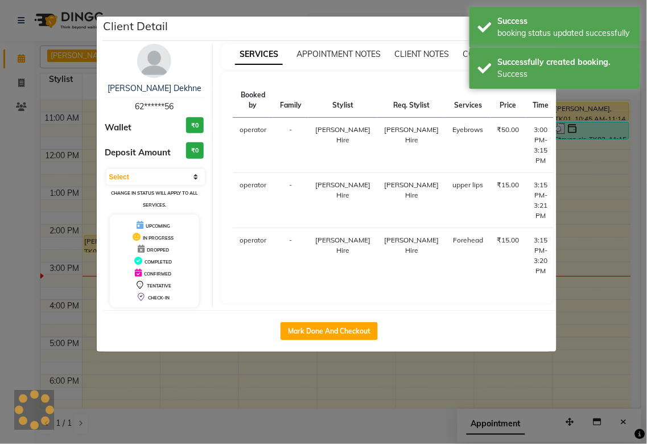
select select "1"
click at [502, 254] on ngb-modal-window "Client Detail Kirti Dekhne 62******56 Wallet ₹0 Deposit Amount ₹0 Select IN SER…" at bounding box center [323, 222] width 647 height 444
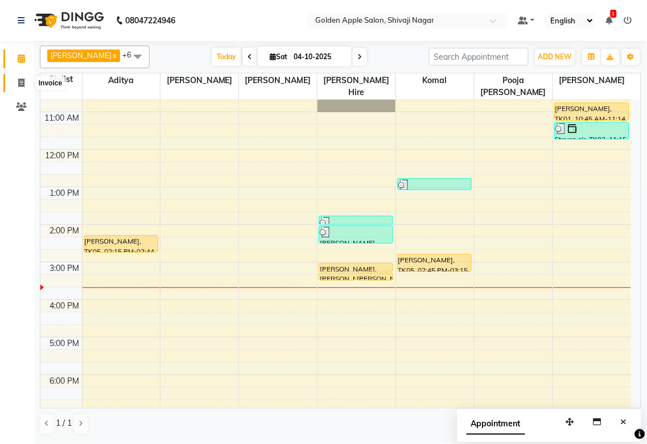
click at [17, 77] on span at bounding box center [21, 83] width 20 height 13
select select "6072"
select select "service"
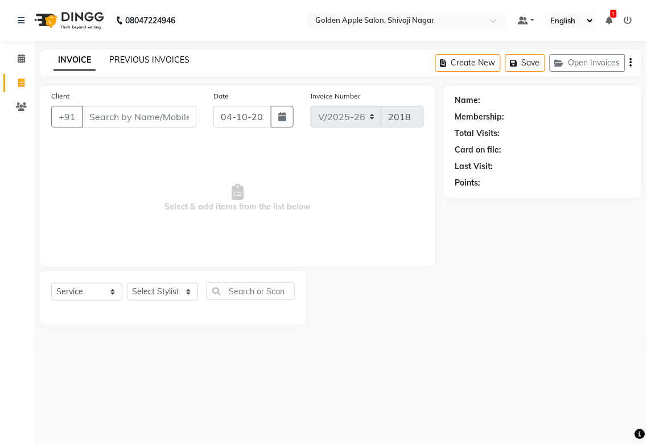
click at [159, 61] on link "PREVIOUS INVOICES" at bounding box center [149, 60] width 80 height 10
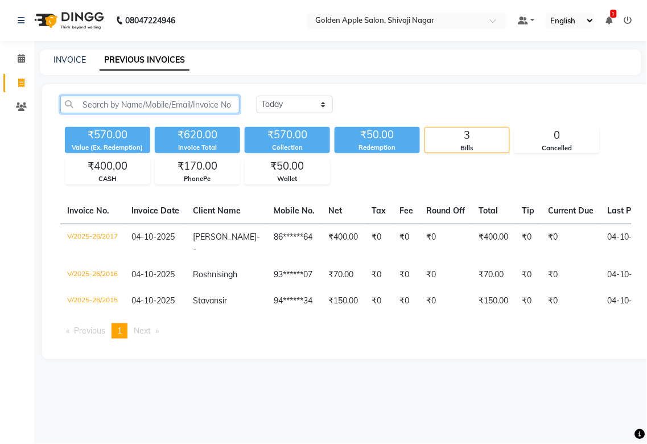
click at [125, 102] on input "text" at bounding box center [149, 105] width 179 height 18
type input "8"
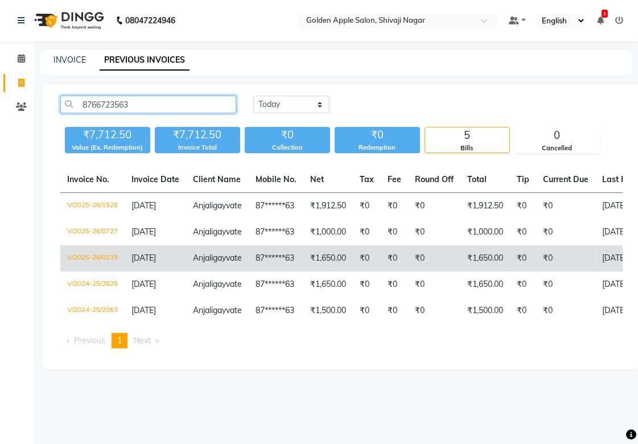
scroll to position [9, 0]
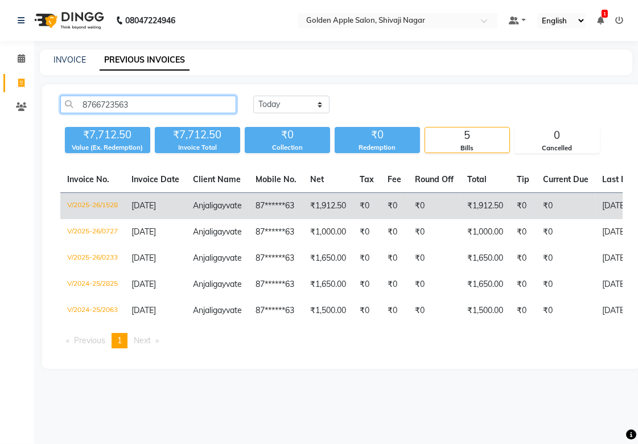
type input "8766723563"
click at [346, 193] on td "₹1,912.50" at bounding box center [327, 206] width 49 height 27
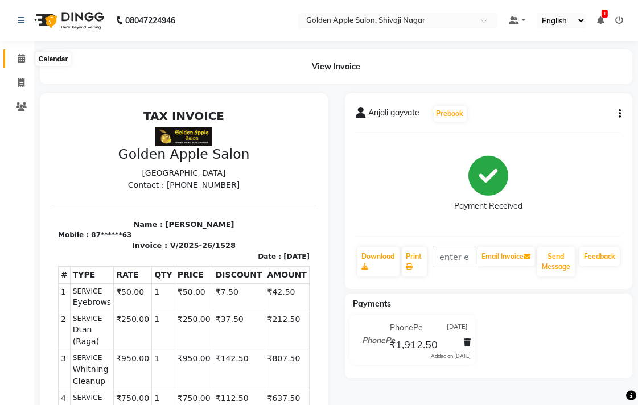
click at [15, 61] on span at bounding box center [21, 58] width 20 height 13
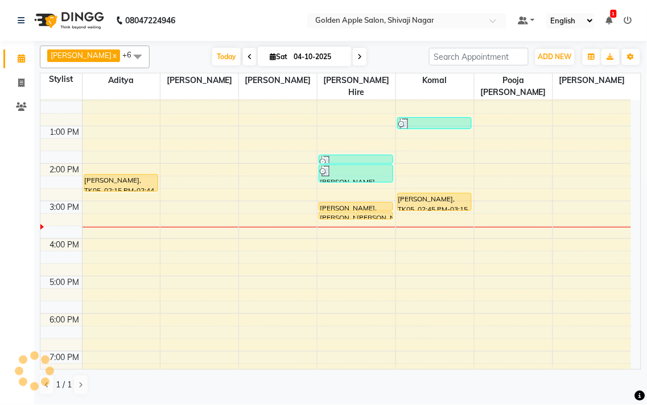
scroll to position [126, 0]
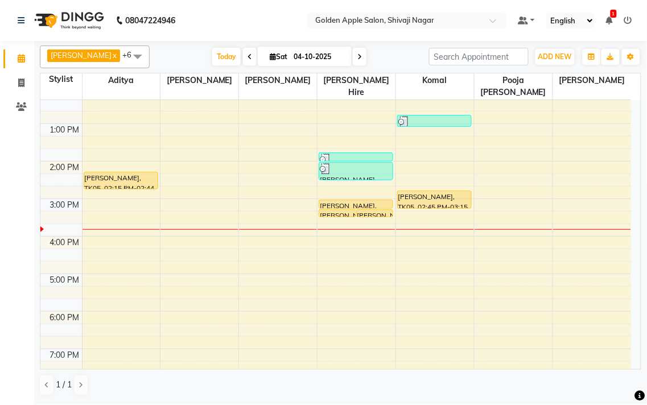
click at [92, 230] on div at bounding box center [121, 229] width 78 height 1
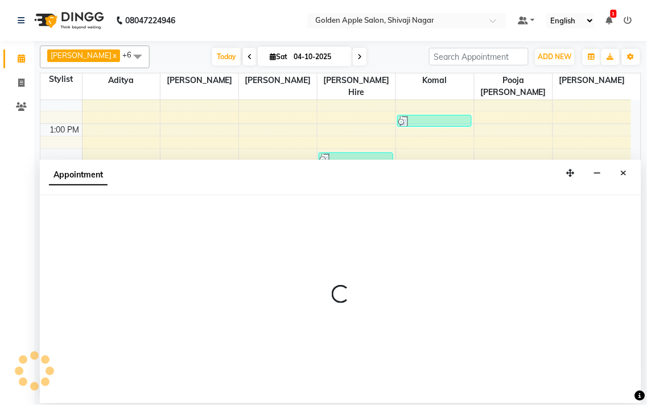
select select "54411"
select select "945"
select select "tentative"
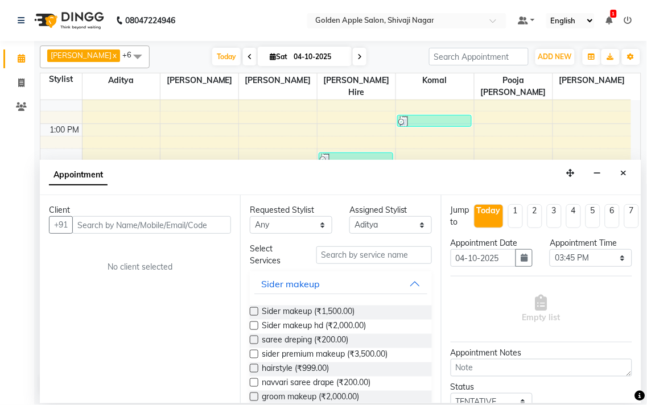
click at [96, 224] on input "text" at bounding box center [151, 225] width 159 height 18
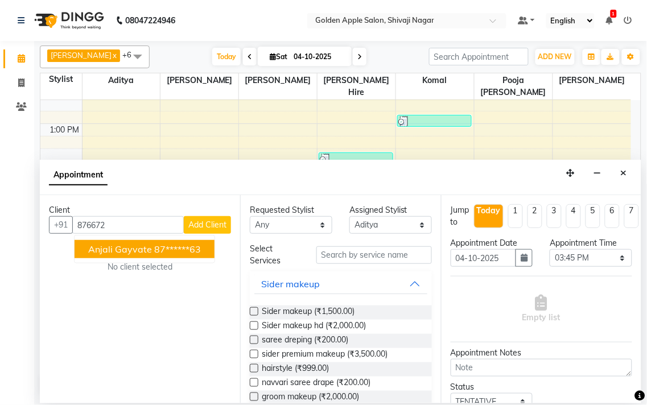
click at [98, 253] on span "Anjali gayvate" at bounding box center [120, 248] width 64 height 11
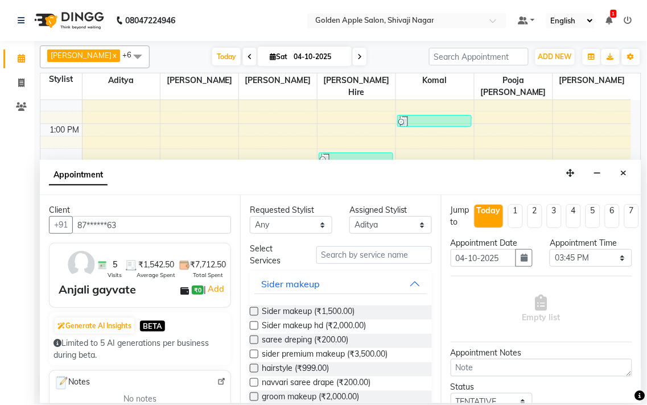
type input "87******63"
click at [277, 225] on select "Any [PERSON_NAME] ashwini [PERSON_NAME] Hire [PERSON_NAME] operator pooja [PERS…" at bounding box center [291, 225] width 82 height 18
select select "54411"
click at [250, 216] on select "Any [PERSON_NAME] ashwini [PERSON_NAME] Hire [PERSON_NAME] operator pooja [PERS…" at bounding box center [291, 225] width 82 height 18
click at [325, 254] on input "text" at bounding box center [373, 255] width 115 height 18
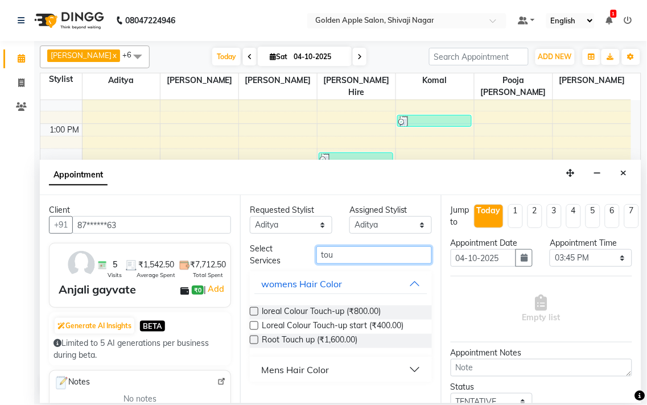
type input "tou"
click at [253, 340] on label at bounding box center [254, 340] width 9 height 9
click at [253, 340] on input "checkbox" at bounding box center [253, 340] width 7 height 7
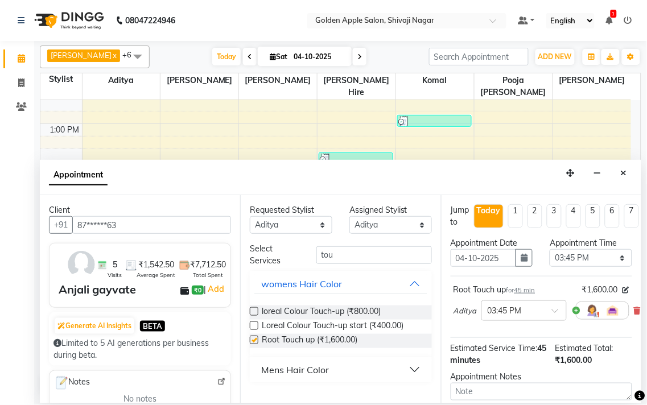
checkbox input "false"
click at [346, 256] on input "tou" at bounding box center [373, 255] width 115 height 18
type input "t"
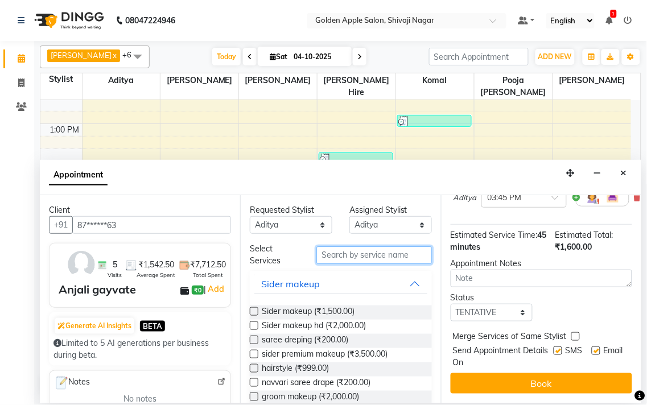
scroll to position [122, 0]
click at [505, 304] on select "Select TENTATIVE CONFIRM CHECK-IN UPCOMING" at bounding box center [492, 313] width 82 height 18
select select "confirm booking"
click at [451, 304] on select "Select TENTATIVE CONFIRM CHECK-IN UPCOMING" at bounding box center [492, 313] width 82 height 18
click at [554, 346] on label at bounding box center [558, 350] width 9 height 9
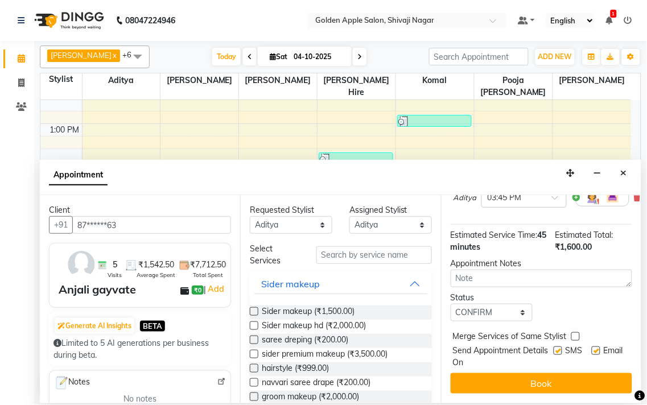
click at [554, 348] on input "checkbox" at bounding box center [557, 351] width 7 height 7
checkbox input "false"
click at [592, 346] on label at bounding box center [596, 350] width 9 height 9
click at [592, 348] on input "checkbox" at bounding box center [595, 351] width 7 height 7
checkbox input "false"
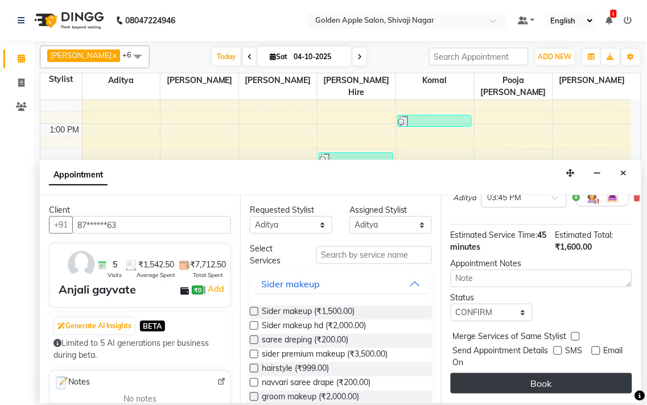
click at [548, 383] on button "Book" at bounding box center [541, 383] width 181 height 20
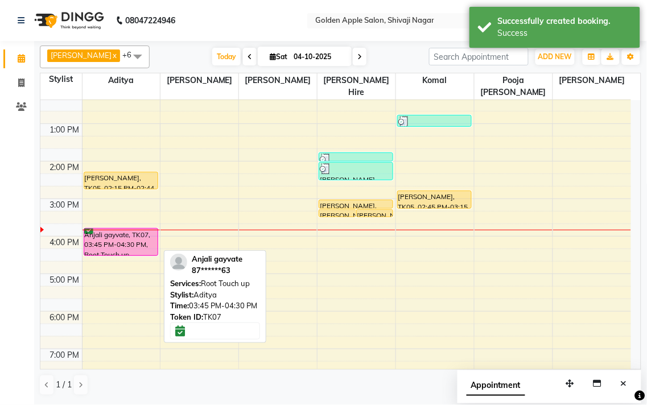
click at [102, 253] on div at bounding box center [120, 255] width 73 height 5
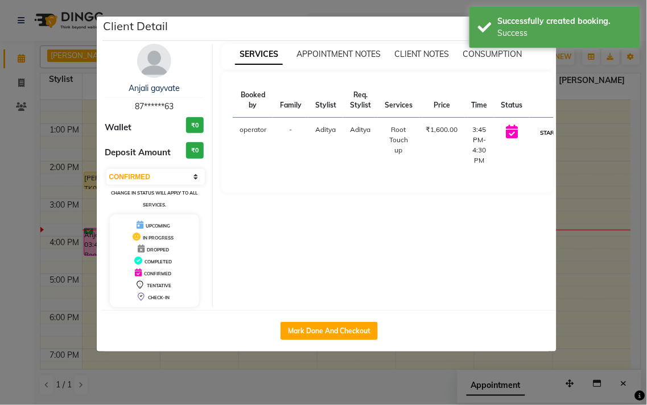
click at [548, 132] on button "START" at bounding box center [549, 133] width 23 height 14
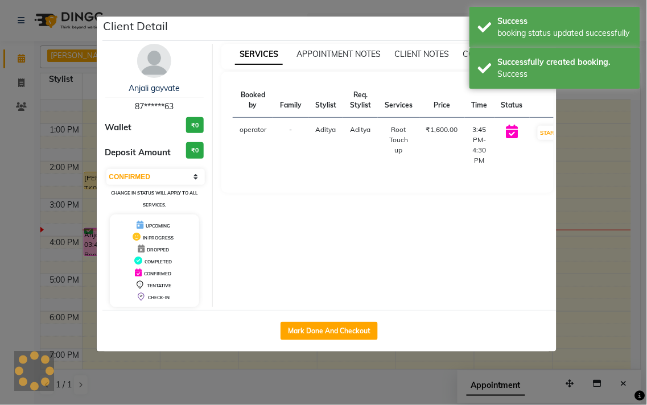
select select "1"
click at [567, 171] on ngb-modal-window "Client Detail Anjali gayvate 87******63 Wallet ₹0 Deposit Amount ₹0 Select IN S…" at bounding box center [323, 202] width 647 height 405
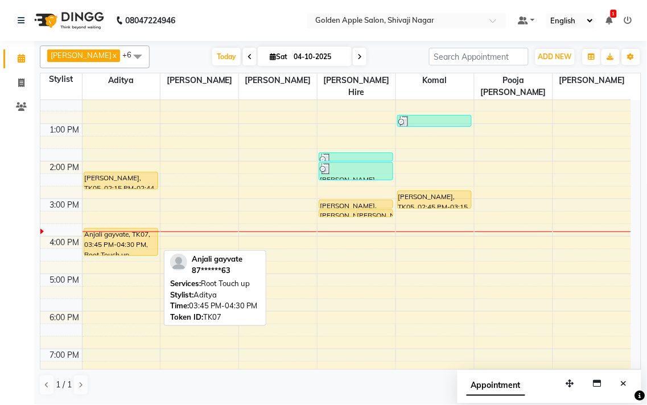
click at [133, 241] on div "Anjali gayvate, TK07, 03:45 PM-04:30 PM, Root Touch up" at bounding box center [120, 242] width 73 height 27
select select "1"
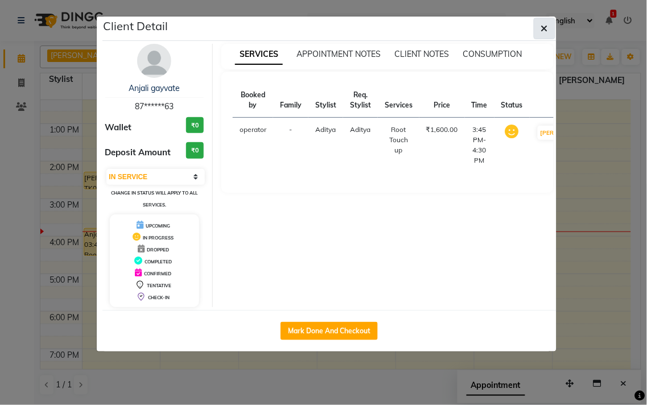
click at [548, 27] on button "button" at bounding box center [545, 29] width 22 height 22
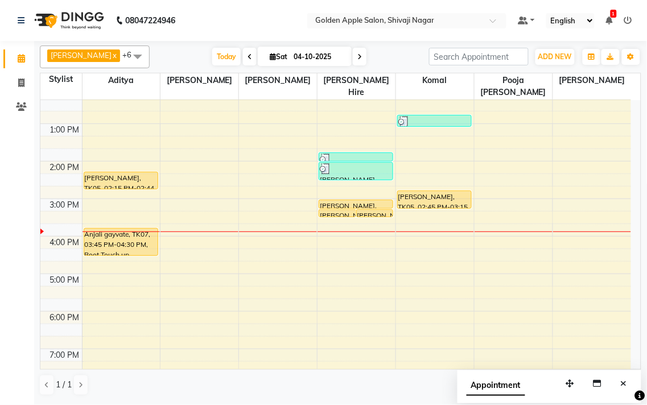
click at [610, 15] on li "1 Notifications nothing to show" at bounding box center [609, 21] width 7 height 12
click at [611, 18] on icon at bounding box center [609, 20] width 7 height 8
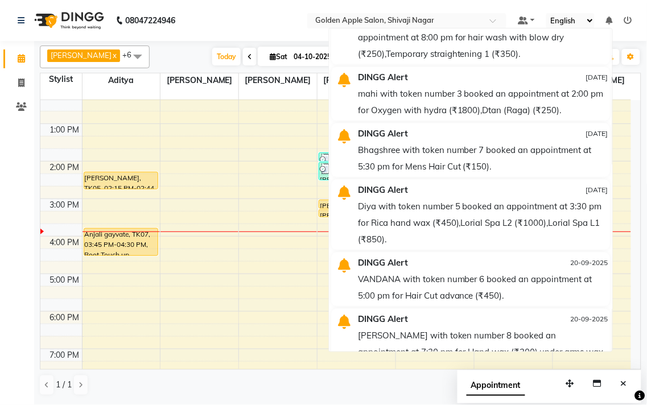
scroll to position [695, 0]
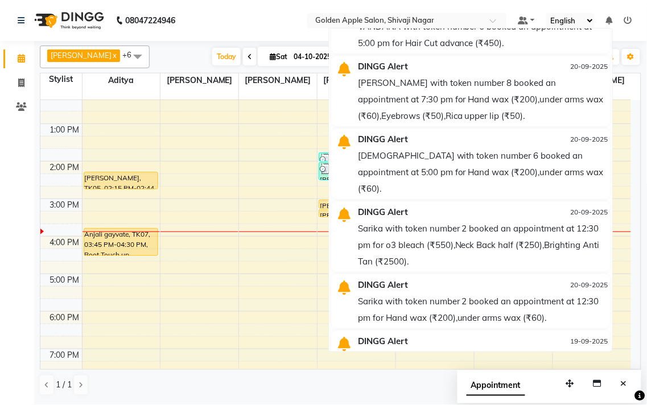
click at [229, 203] on div "9:00 AM 10:00 AM 11:00 AM 12:00 PM 1:00 PM 2:00 PM 3:00 PM 4:00 PM 5:00 PM 6:00…" at bounding box center [335, 218] width 591 height 488
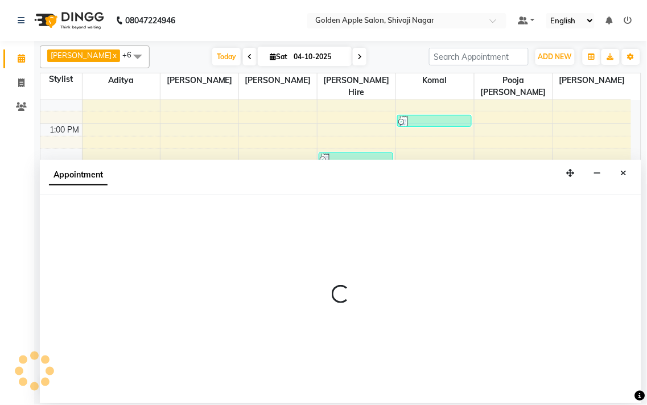
select select "85394"
select select "900"
select select "tentative"
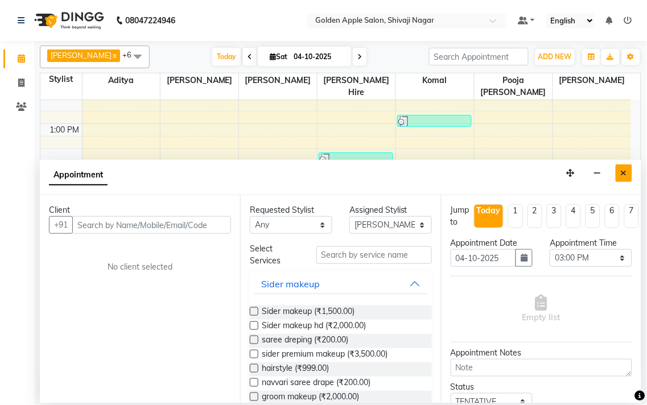
click at [630, 172] on button "Close" at bounding box center [624, 173] width 16 height 18
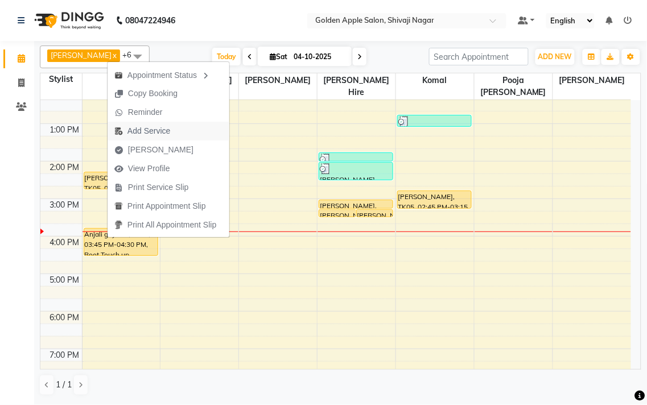
click at [148, 130] on span "Add Service" at bounding box center [148, 131] width 43 height 12
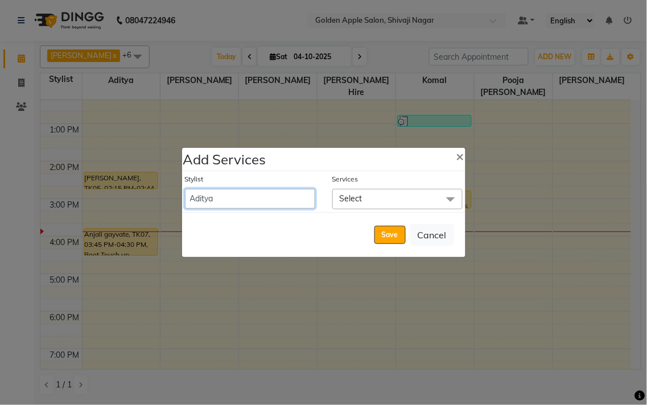
click at [217, 198] on select "Aditya Aparana Satarrdekar ashwini jopale Harshika Hire komal operator pooja vi…" at bounding box center [250, 199] width 130 height 20
select select "43898"
click at [185, 189] on select "Aditya Aparana Satarrdekar ashwini jopale Harshika Hire komal operator pooja vi…" at bounding box center [250, 199] width 130 height 20
select select "990"
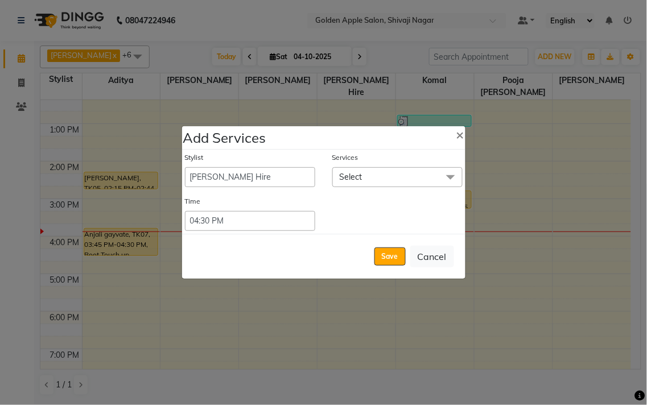
click at [362, 176] on span "Select" at bounding box center [397, 177] width 130 height 20
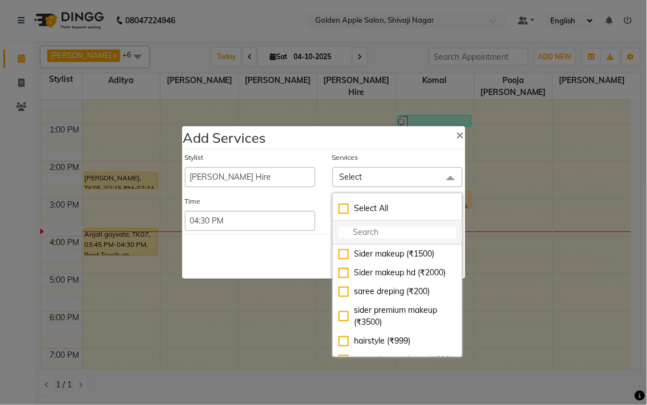
click at [359, 237] on input "multiselect-search" at bounding box center [397, 232] width 118 height 12
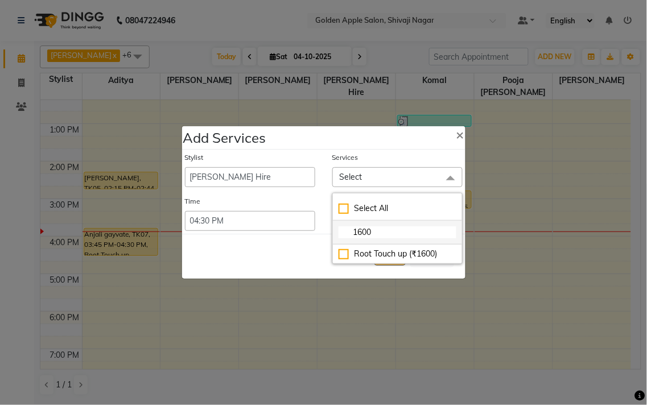
click at [376, 232] on input "1600" at bounding box center [397, 232] width 118 height 12
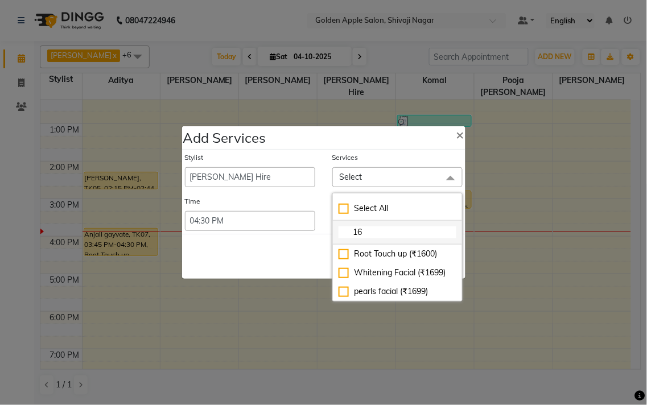
type input "1"
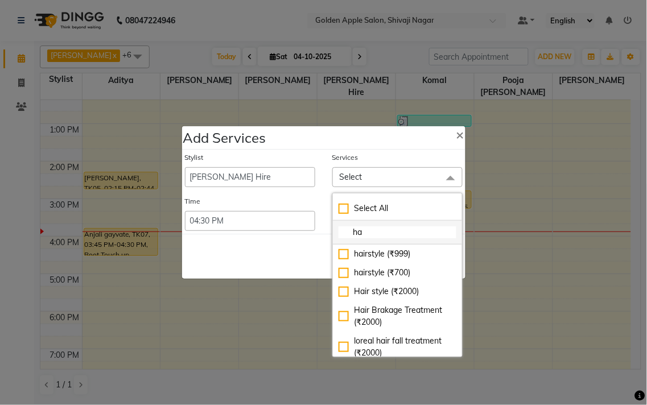
type input "h"
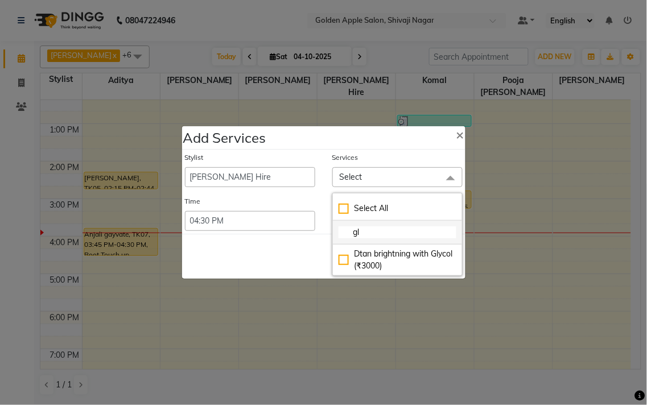
type input "g"
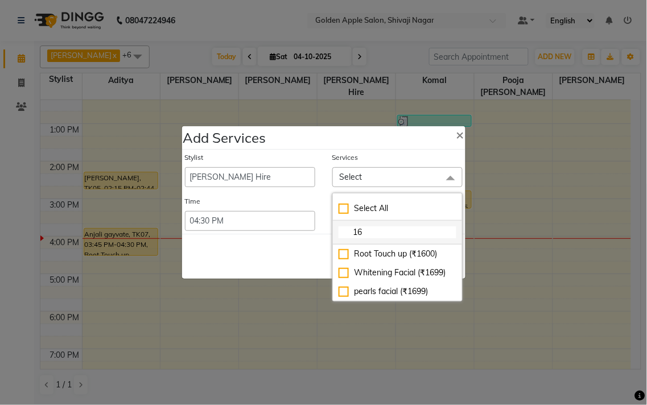
scroll to position [0, 0]
type input "16"
click at [344, 272] on div "Whitening Facial (₹1699)" at bounding box center [397, 273] width 118 height 12
checkbox input "true"
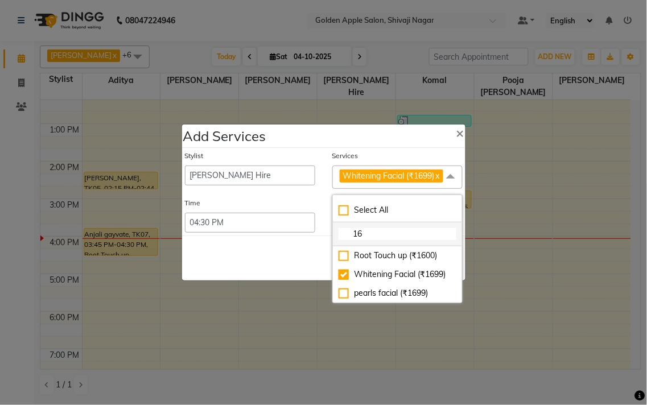
click at [374, 239] on input "16" at bounding box center [397, 234] width 118 height 12
type input "1"
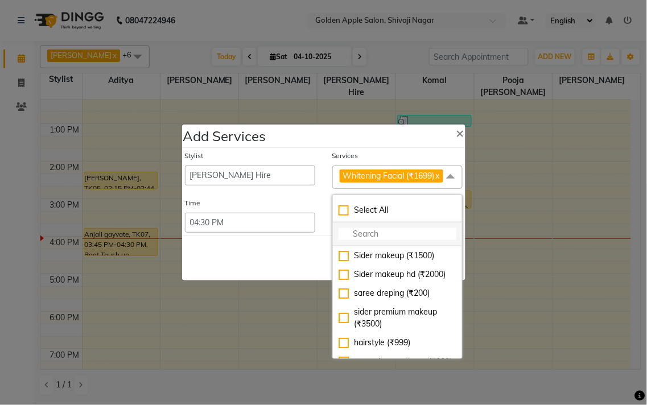
click at [353, 237] on input "multiselect-search" at bounding box center [397, 234] width 118 height 12
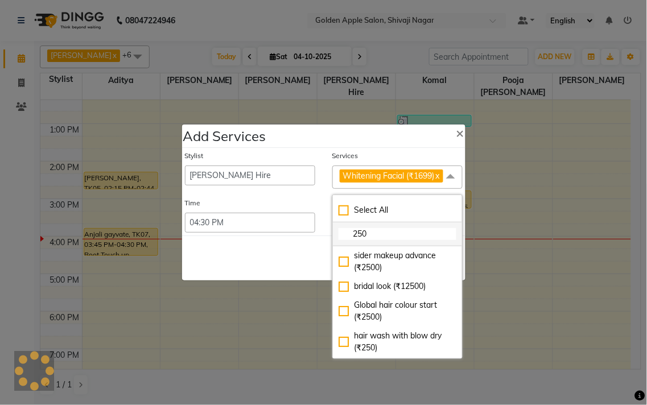
click at [369, 234] on input "250" at bounding box center [397, 234] width 118 height 12
type input "2"
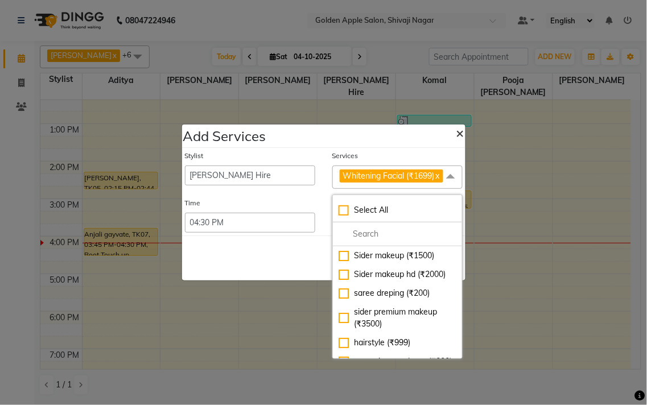
click at [456, 129] on span "×" at bounding box center [460, 132] width 8 height 17
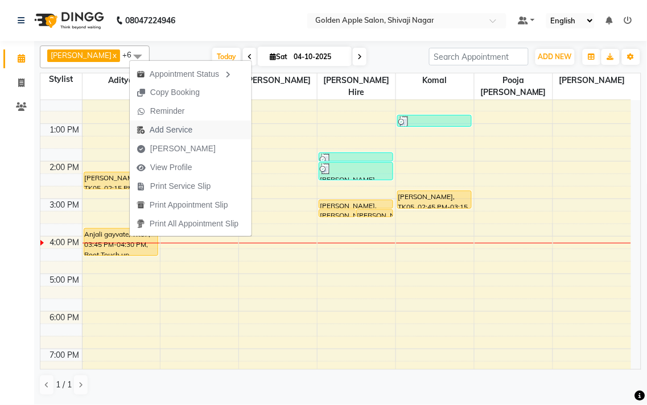
click at [188, 130] on span "Add Service" at bounding box center [171, 130] width 43 height 12
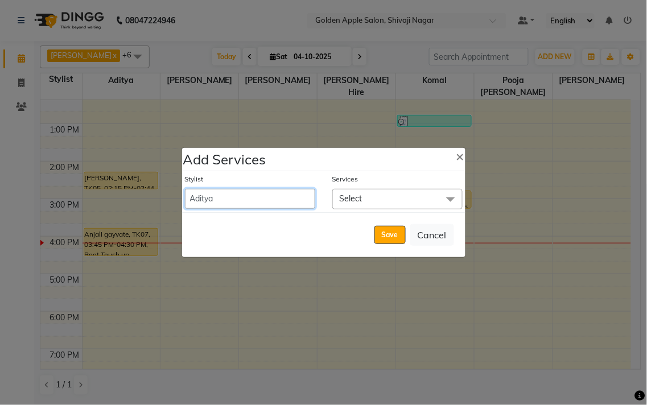
click at [276, 197] on select "Aditya Aparana Satarrdekar ashwini jopale Harshika Hire komal operator pooja vi…" at bounding box center [250, 199] width 130 height 20
select select "43898"
click at [185, 189] on select "Aditya Aparana Satarrdekar ashwini jopale Harshika Hire komal operator pooja vi…" at bounding box center [250, 199] width 130 height 20
select select "990"
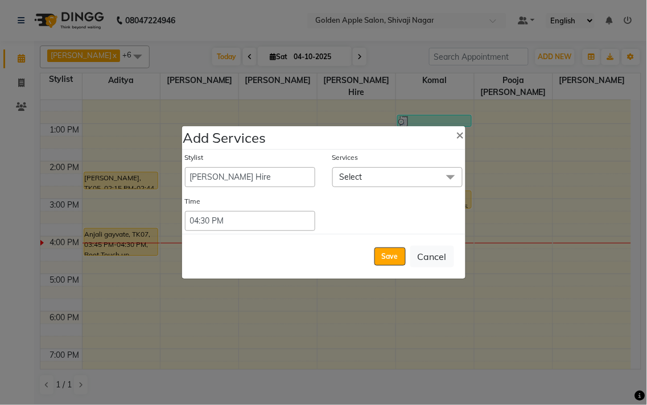
click at [345, 174] on span "Select" at bounding box center [351, 177] width 23 height 10
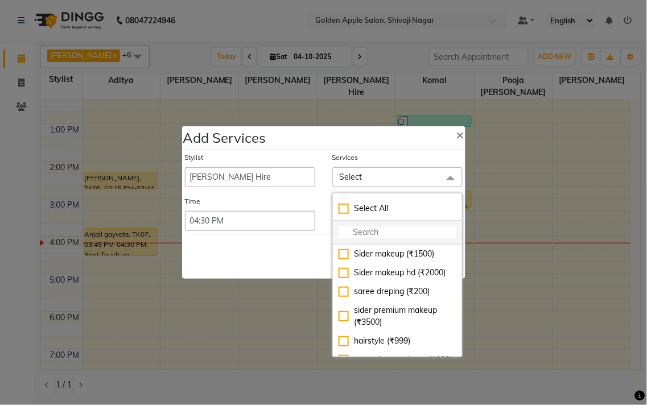
click at [352, 231] on input "multiselect-search" at bounding box center [397, 232] width 118 height 12
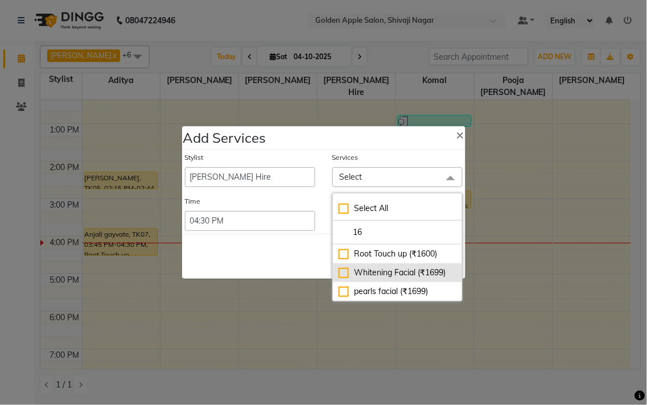
type input "16"
click at [341, 276] on div "Whitening Facial (₹1699)" at bounding box center [397, 273] width 118 height 12
checkbox input "true"
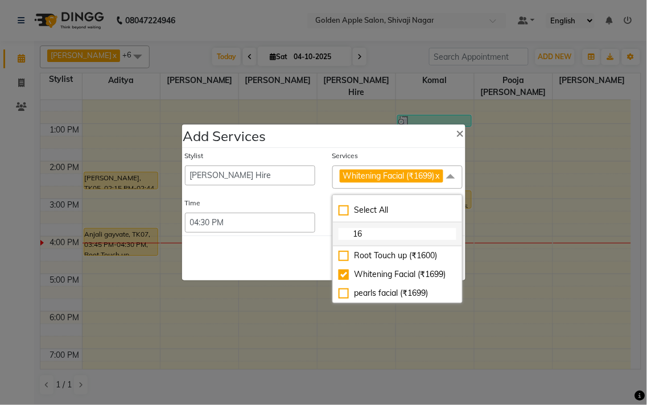
click at [365, 240] on input "16" at bounding box center [397, 234] width 118 height 12
type input "1"
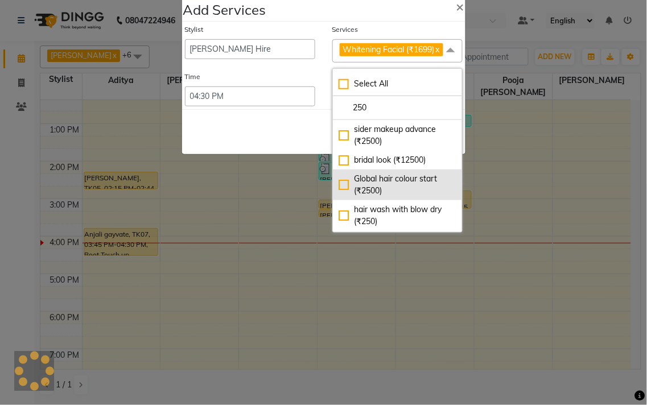
scroll to position [63, 0]
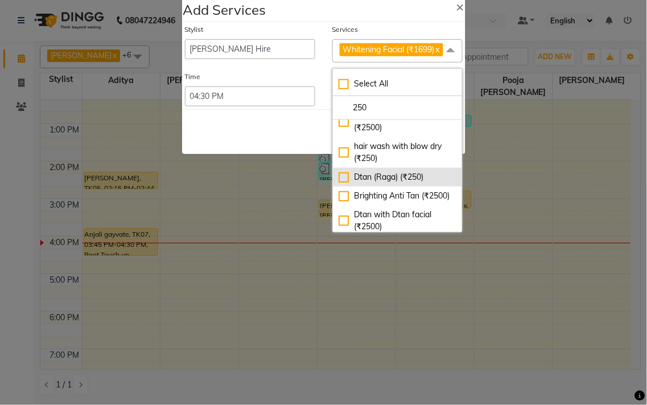
type input "250"
click at [338, 178] on div "Dtan (Raga) (₹250)" at bounding box center [397, 177] width 118 height 12
checkbox input "true"
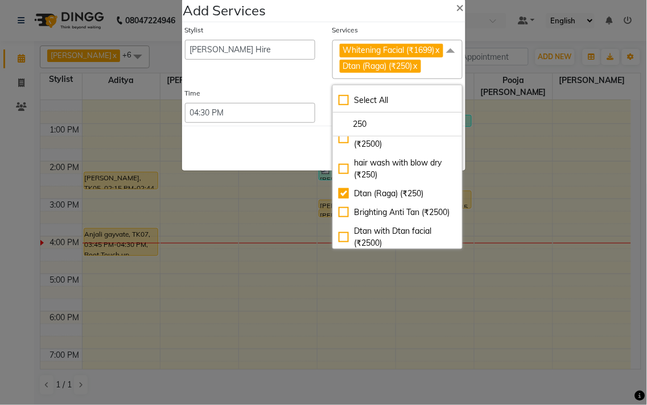
click at [389, 25] on div "Services" at bounding box center [397, 32] width 130 height 15
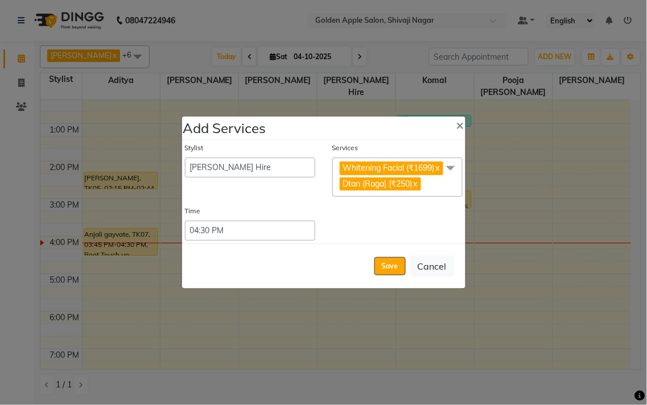
scroll to position [0, 0]
click at [388, 266] on button "Save" at bounding box center [389, 266] width 31 height 18
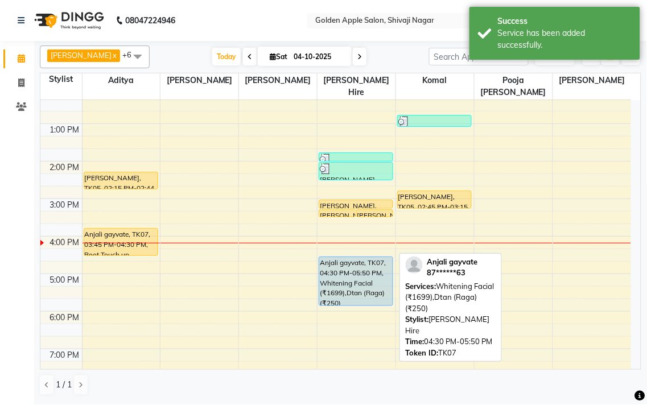
click at [371, 273] on div "Anjali gayvate, TK07, 04:30 PM-05:50 PM, Whitening Facial (₹1699),Dtan (Raga) (…" at bounding box center [355, 281] width 73 height 48
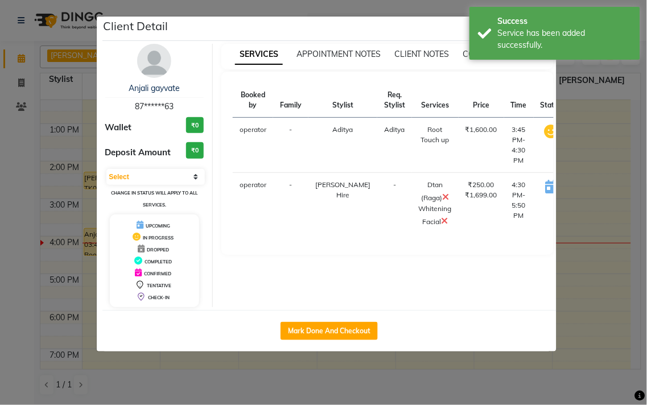
click at [587, 188] on button "START" at bounding box center [598, 188] width 23 height 14
select select "1"
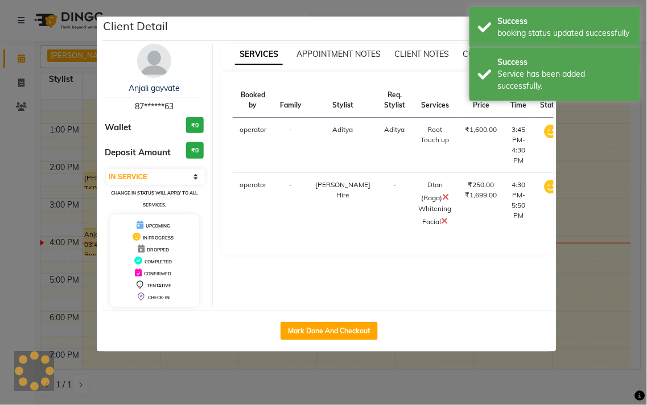
click at [601, 178] on ngb-modal-window "Client Detail Anjali gayvate 87******63 Wallet ₹0 Deposit Amount ₹0 Select IN S…" at bounding box center [323, 202] width 647 height 405
